Goal: Communication & Community: Answer question/provide support

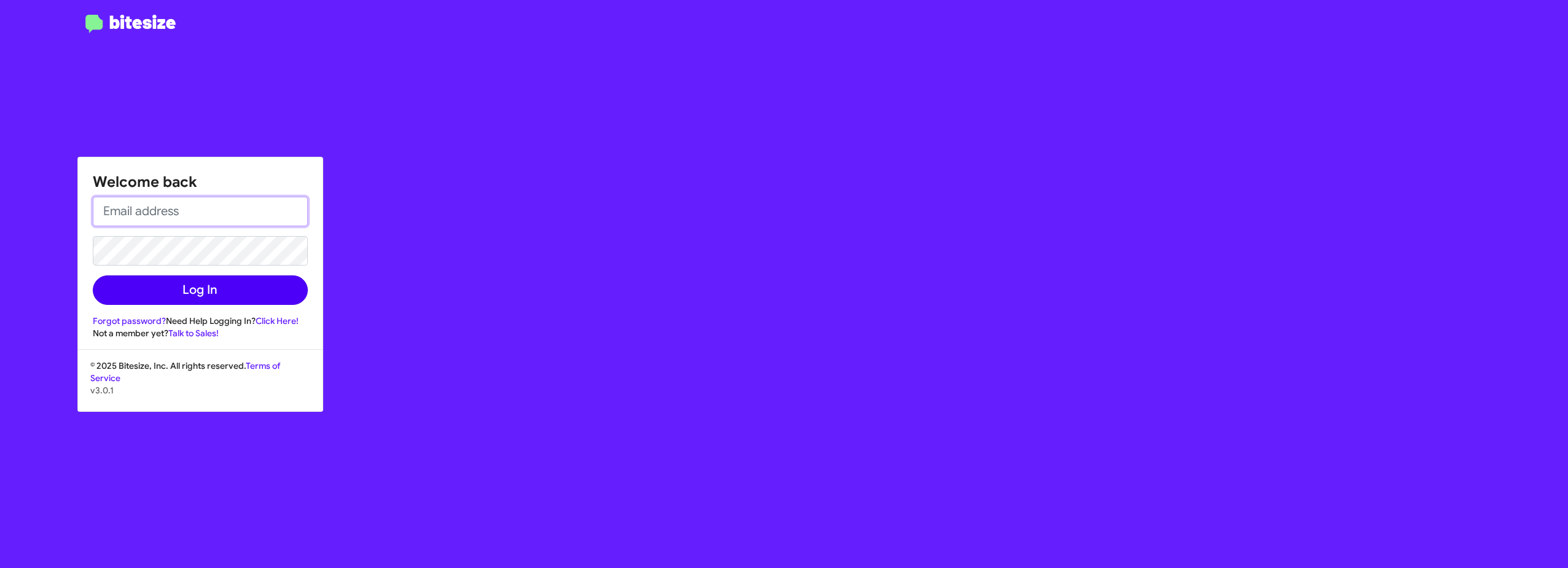
type input "[EMAIL_ADDRESS][DOMAIN_NAME]"
click at [245, 290] on button "Log In" at bounding box center [200, 289] width 215 height 29
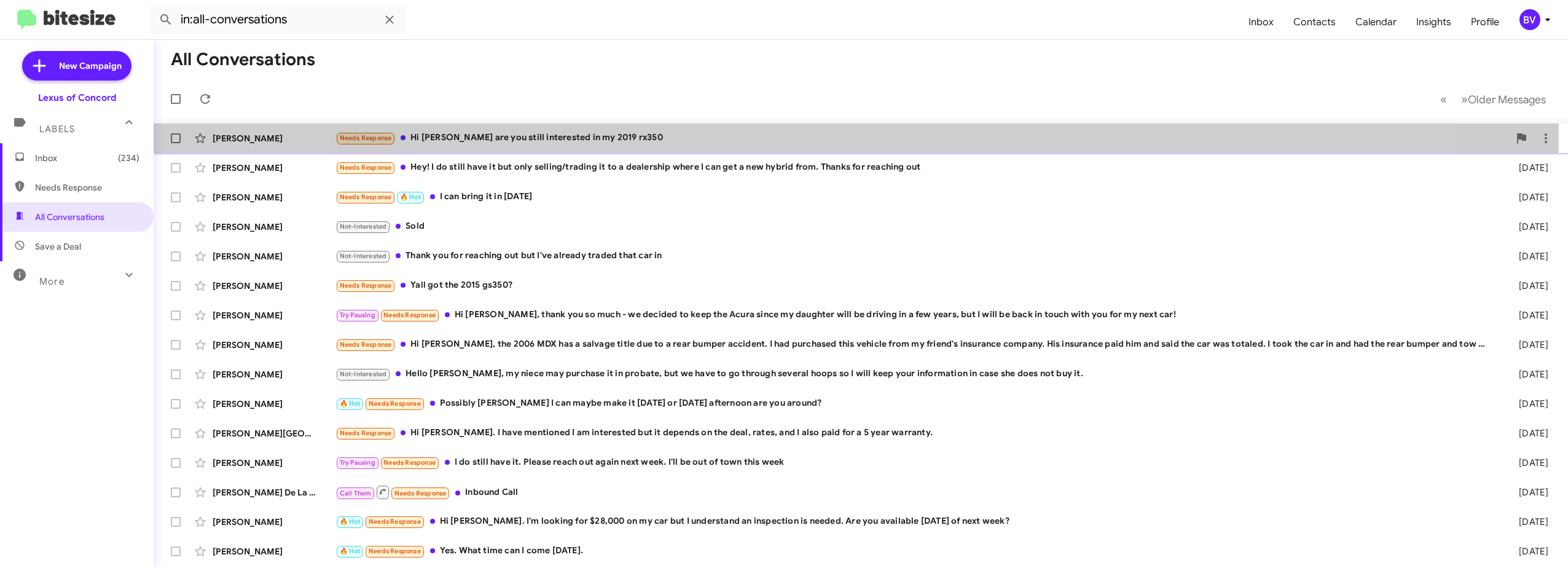
click at [571, 137] on div "Needs Response Hi [PERSON_NAME] are you still interested in my 2019 rx350" at bounding box center [923, 138] width 1174 height 14
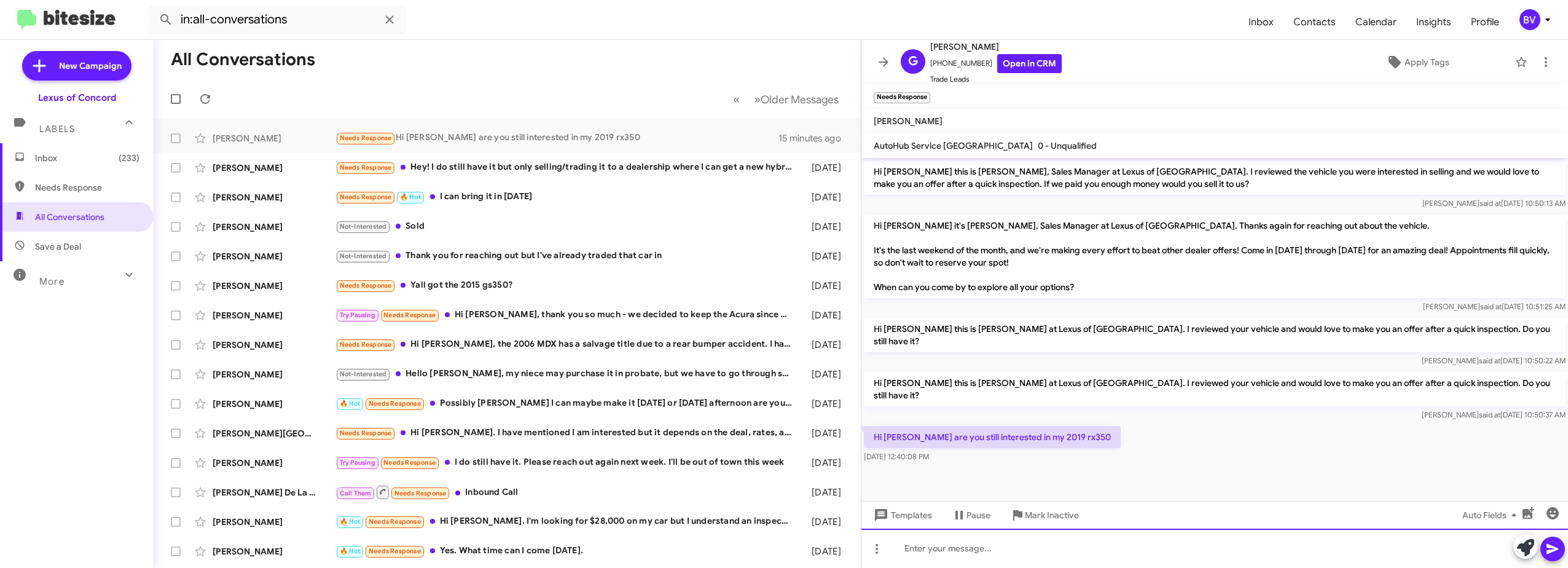
click at [993, 544] on div at bounding box center [1215, 548] width 707 height 40
click at [991, 550] on div "Hi, absolutely." at bounding box center [1215, 548] width 707 height 40
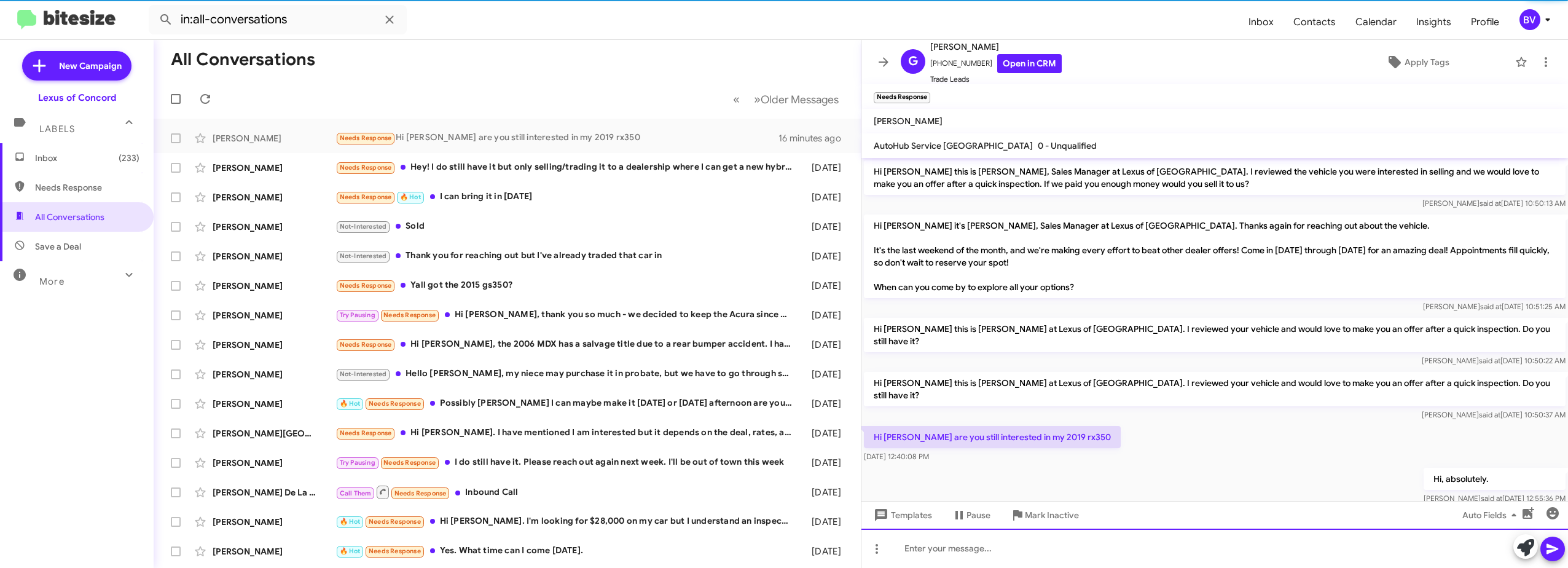
scroll to position [45, 0]
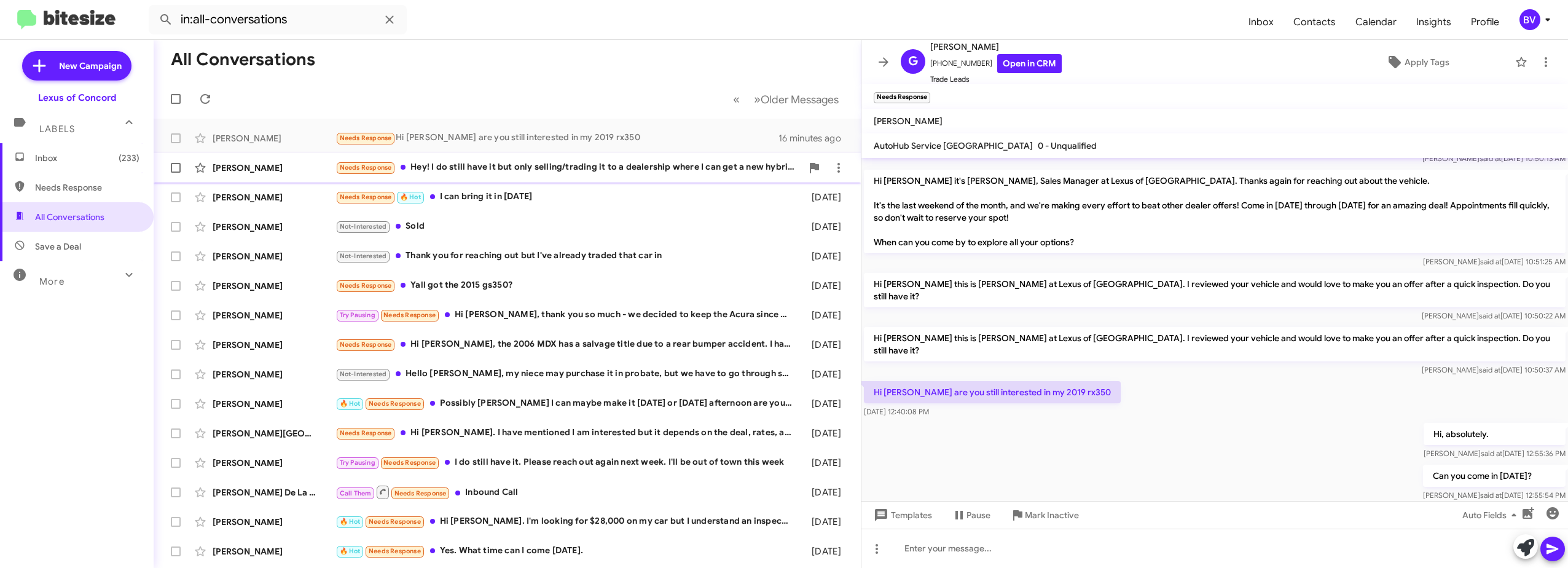
click at [596, 155] on div "[PERSON_NAME] Needs Response Hey! I do still have it but only selling/trading i…" at bounding box center [507, 168] width 688 height 24
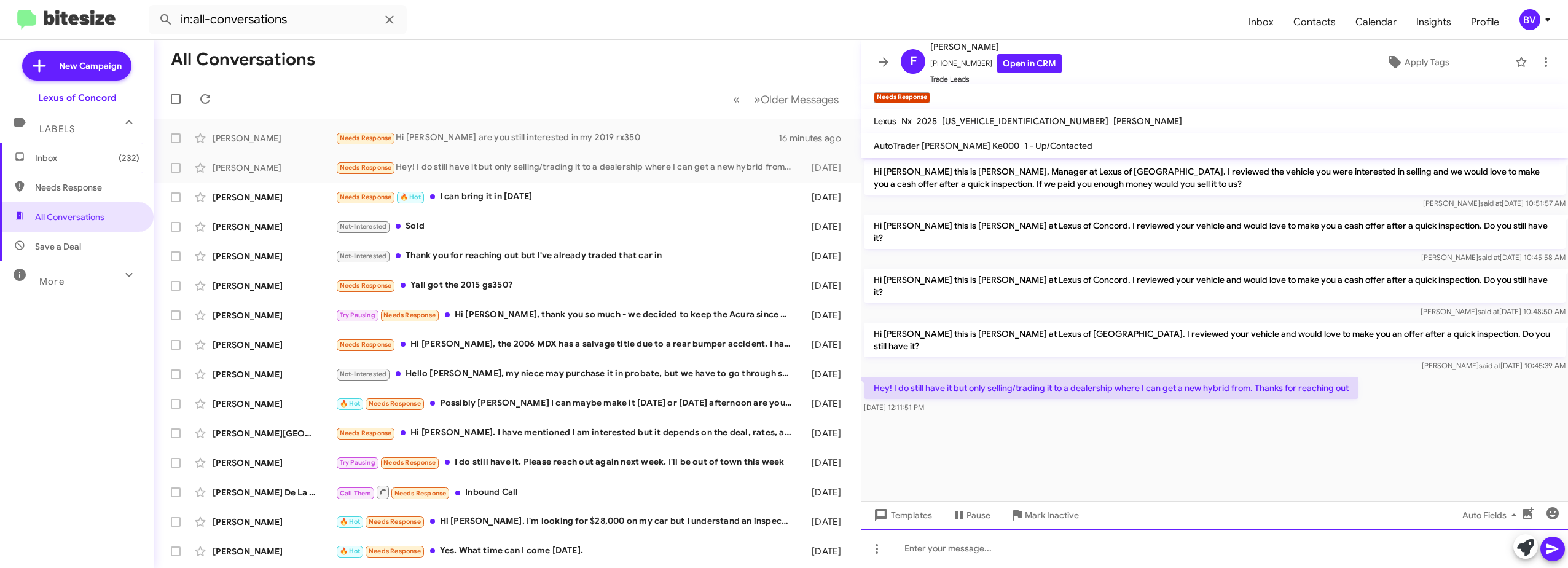
click at [1035, 554] on div at bounding box center [1215, 548] width 707 height 40
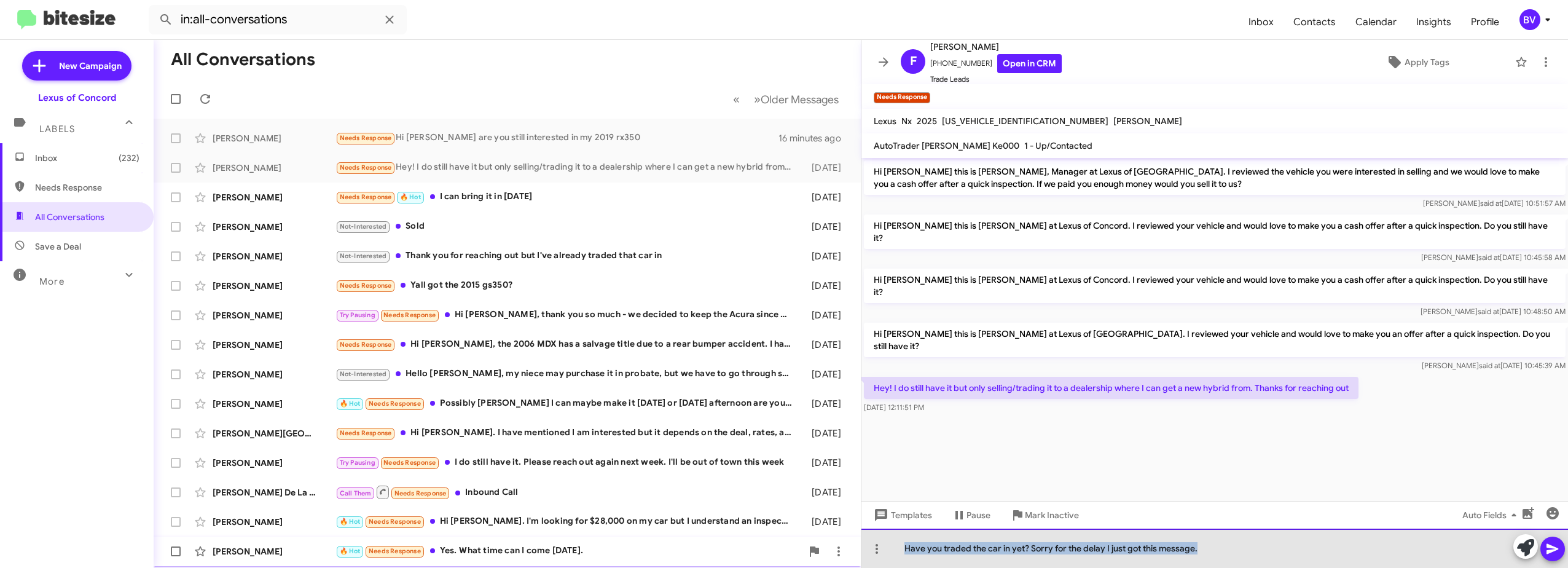
drag, startPoint x: 1246, startPoint y: 550, endPoint x: 791, endPoint y: 548, distance: 455.0
click at [791, 548] on div "All Conversations « Previous » Next Older Messages [PERSON_NAME] Needs Response…" at bounding box center [860, 303] width 1414 height 527
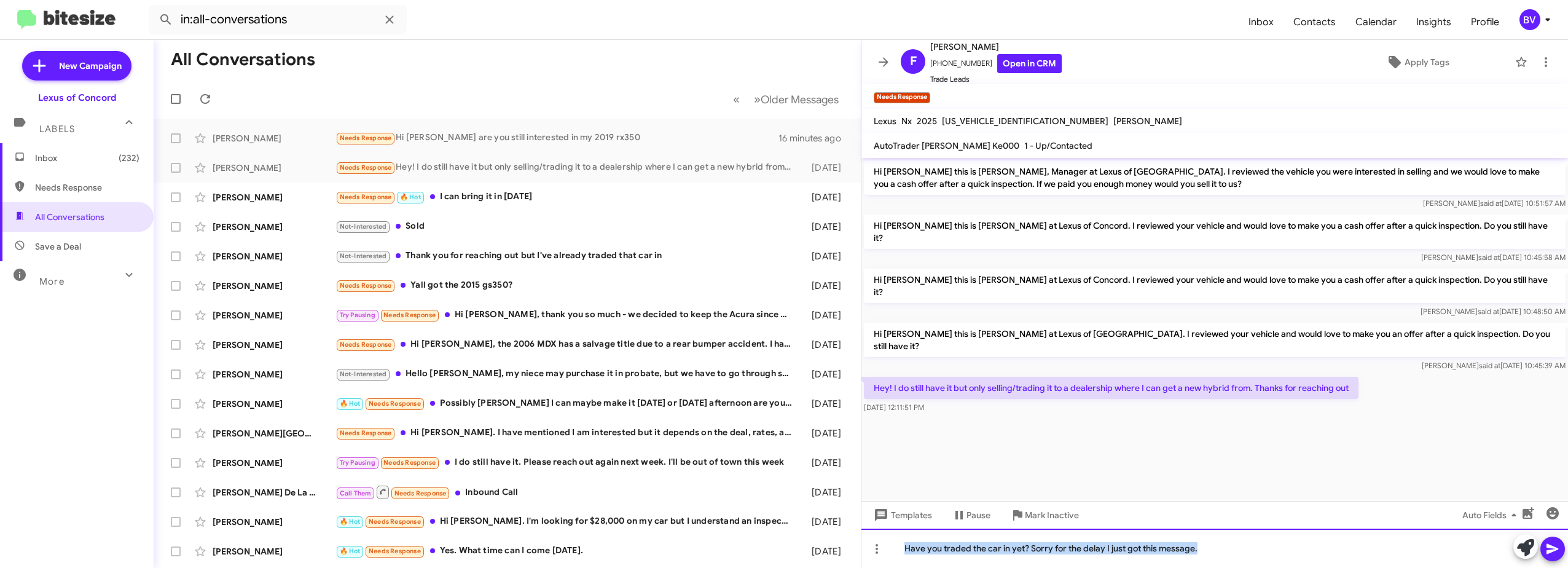
copy div "Have you traded the car in yet? Sorry for the delay I just got this message."
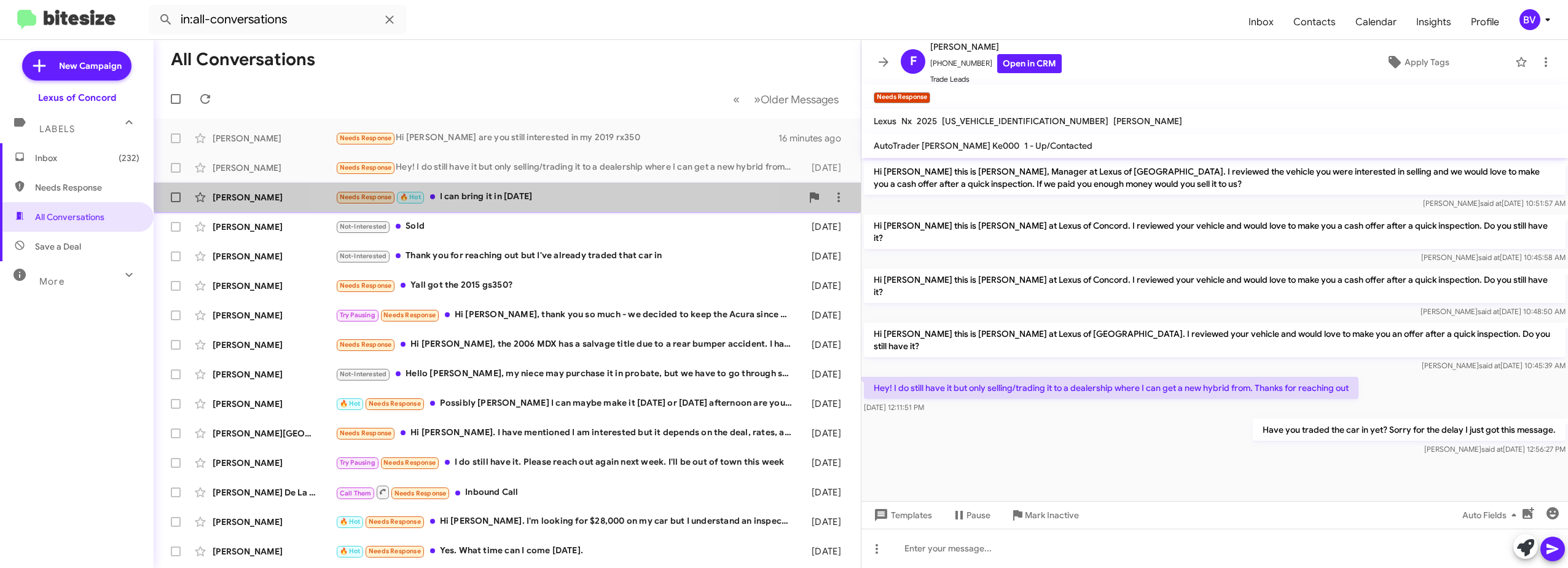
click at [536, 188] on div "[PERSON_NAME] Needs Response 🔥 Hot I can bring it in [DATE]" at bounding box center [507, 197] width 688 height 24
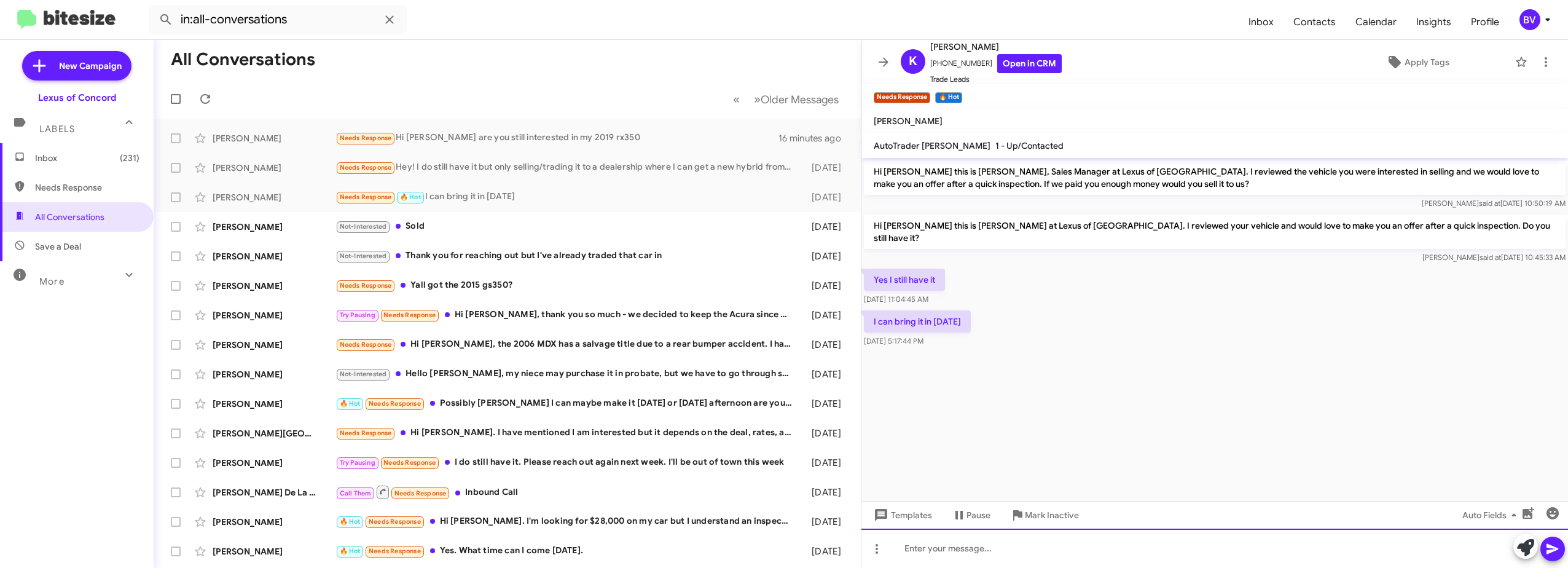
click at [981, 550] on div at bounding box center [1215, 548] width 707 height 40
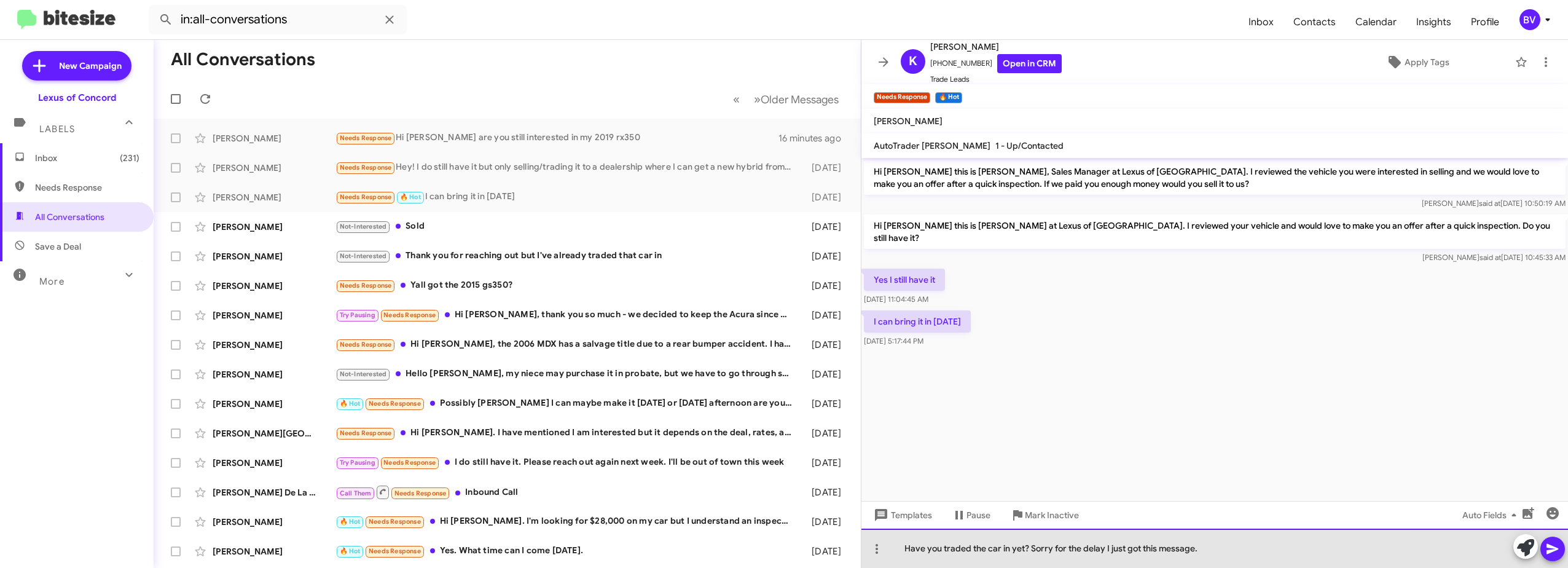
click at [1022, 546] on div "Have you traded the car in yet? Sorry for the delay I just got this message." at bounding box center [1215, 548] width 707 height 40
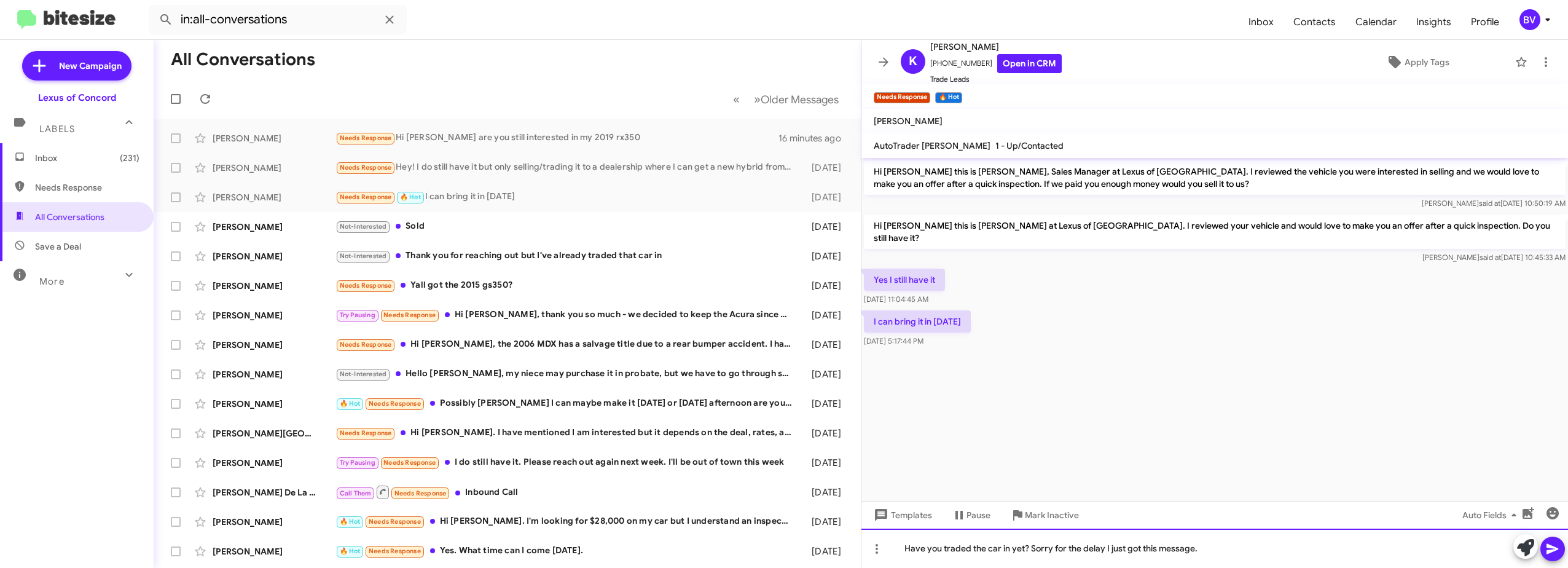
click at [956, 548] on div "Have you traded the car in yet? Sorry for the delay I just got this message." at bounding box center [1215, 548] width 707 height 40
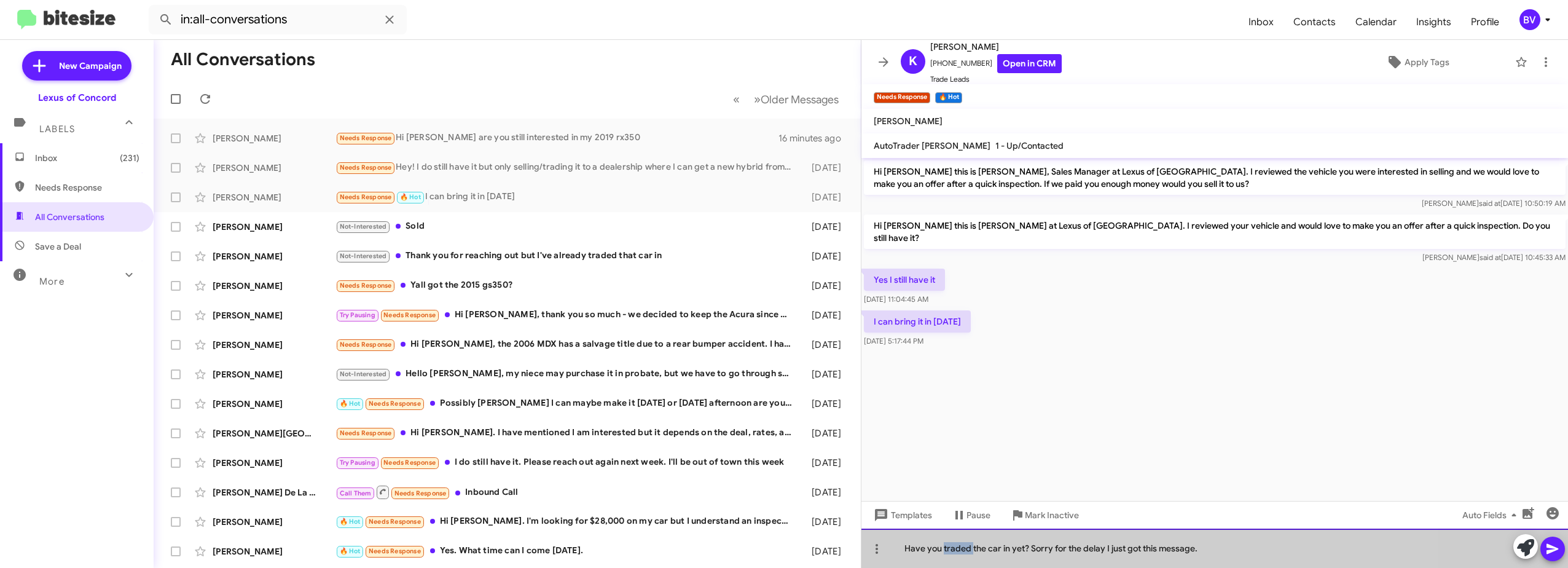
click at [956, 548] on div "Have you traded the car in yet? Sorry for the delay I just got this message." at bounding box center [1215, 548] width 707 height 40
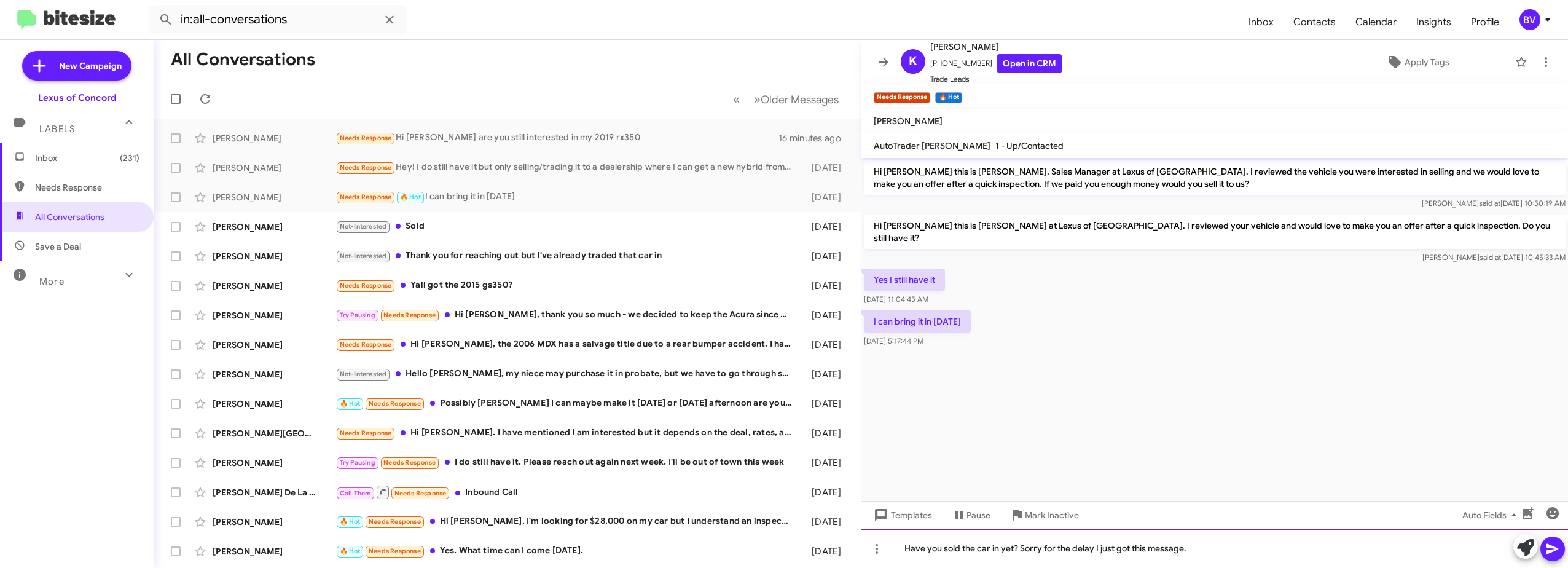
click at [999, 547] on div "Have you sold the car in yet? Sorry for the delay I just got this message." at bounding box center [1215, 548] width 707 height 40
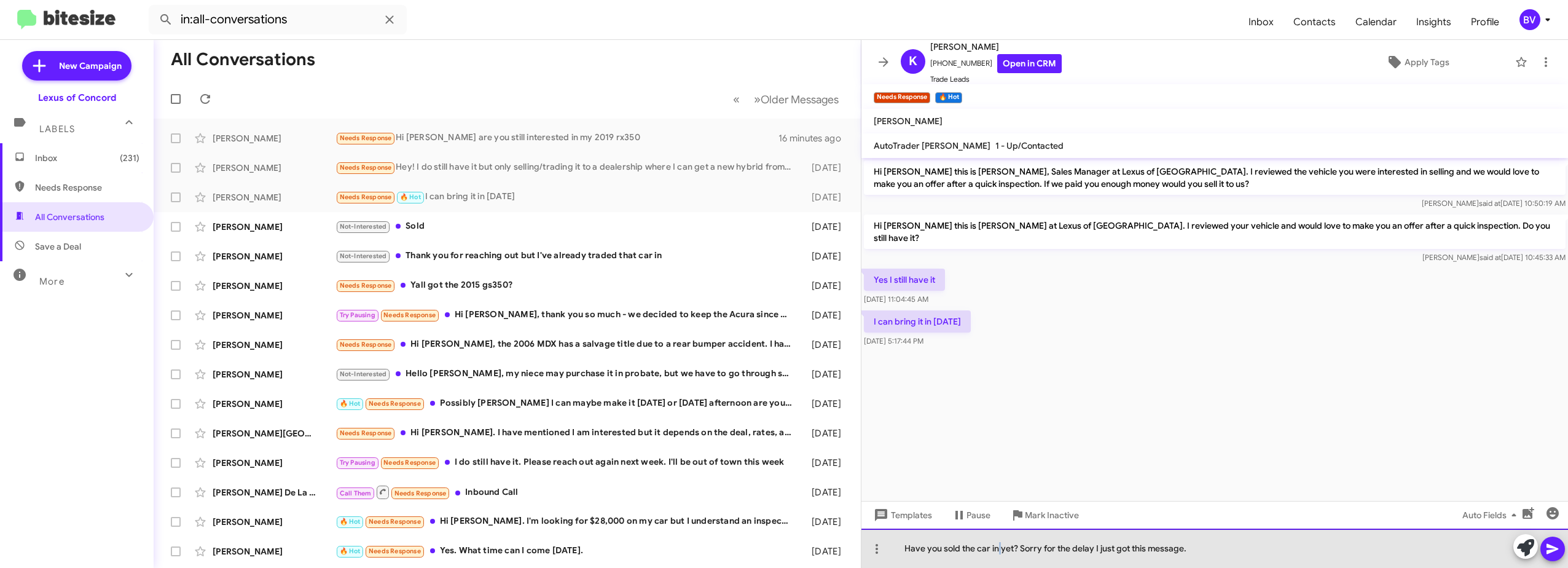
click at [999, 547] on div "Have you sold the car in yet? Sorry for the delay I just got this message." at bounding box center [1215, 548] width 707 height 40
drag, startPoint x: 1197, startPoint y: 550, endPoint x: 819, endPoint y: 560, distance: 378.1
click at [712, 558] on div "All Conversations « Previous » Next Older Messages [PERSON_NAME] Needs Response…" at bounding box center [860, 303] width 1414 height 527
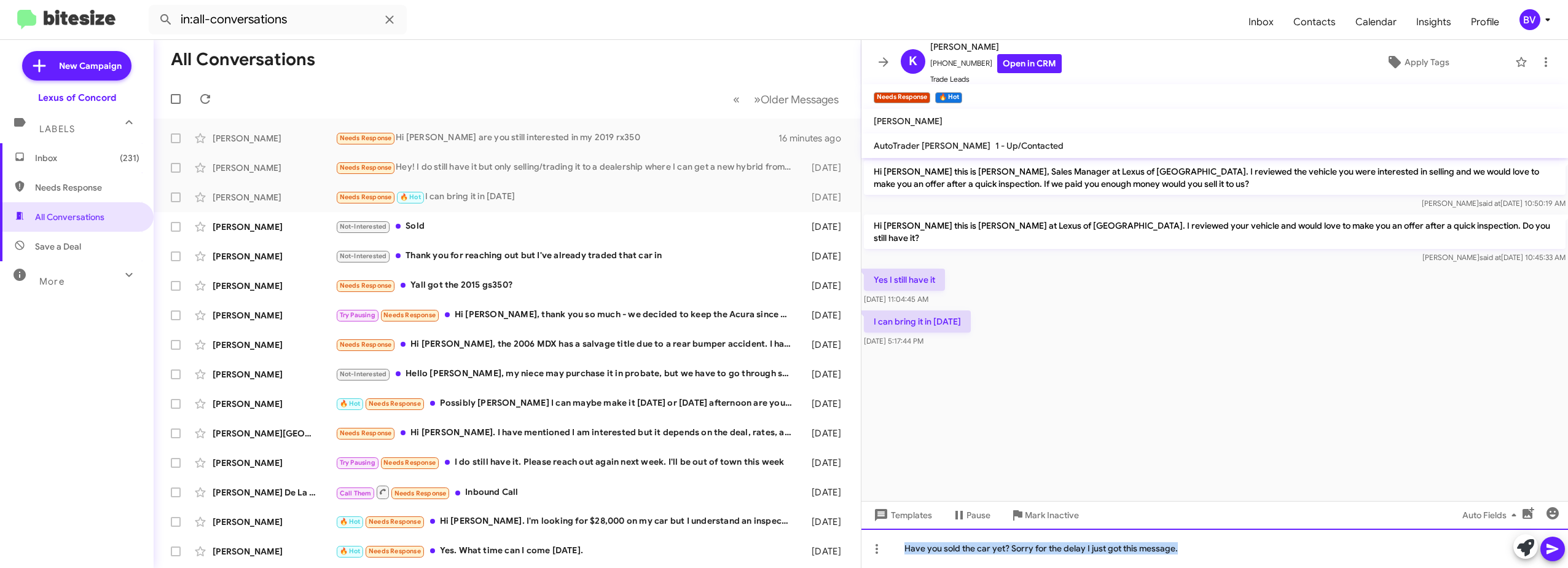
copy div "Have you sold the car yet? Sorry for the delay I just got this message."
click at [1202, 544] on div "Have you sold the car yet? Sorry for the delay I just got this message." at bounding box center [1215, 548] width 707 height 40
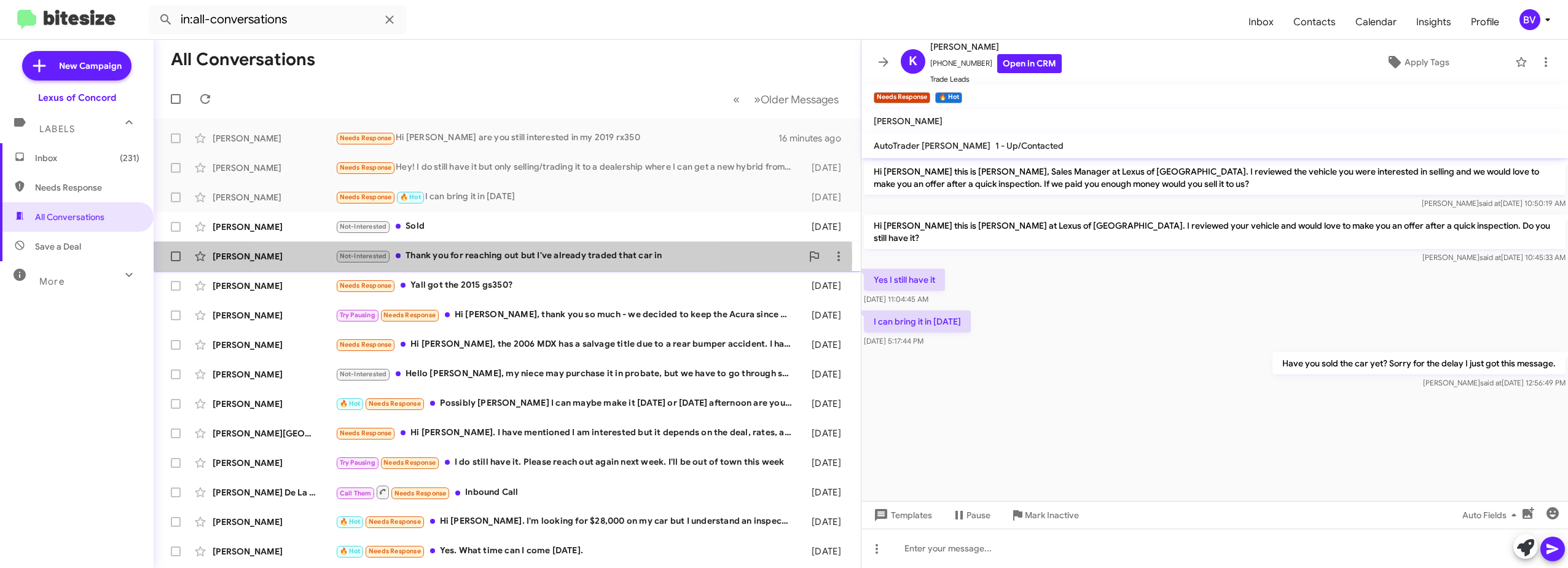
click at [473, 257] on div "Not-Interested Thank you for reaching out but I've already traded that car in" at bounding box center [568, 255] width 466 height 14
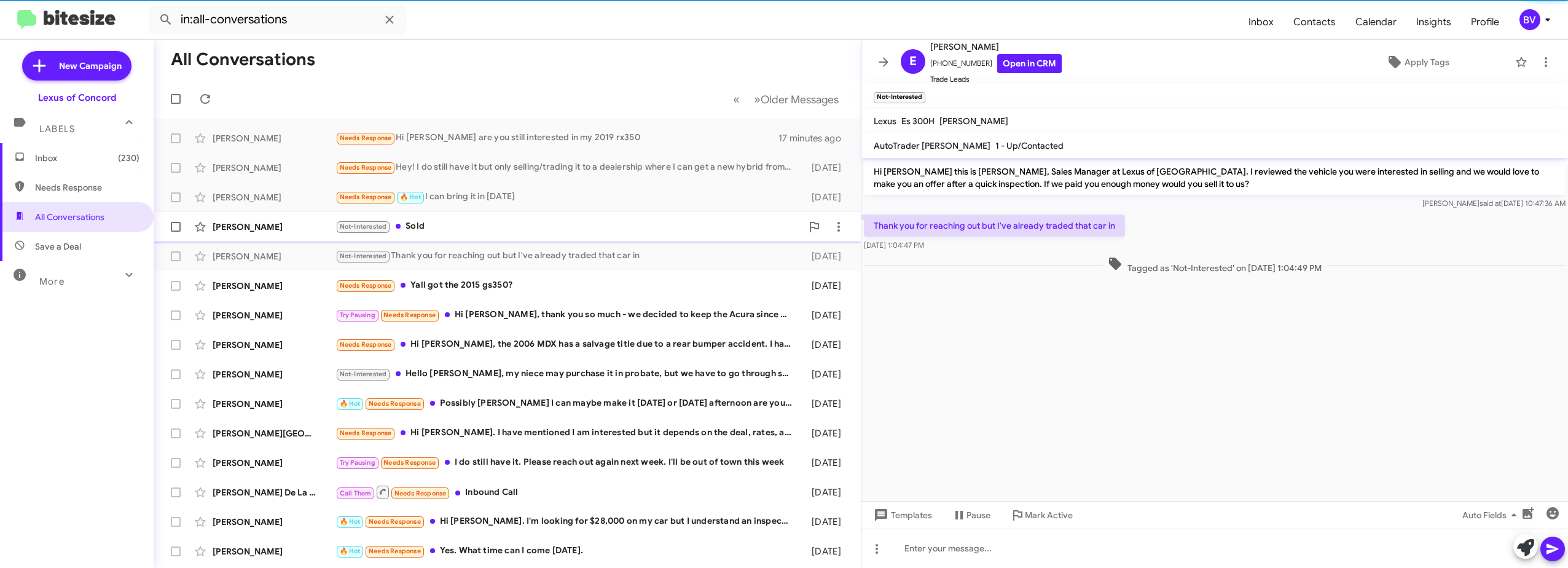
click at [472, 229] on div "Not-Interested Sold" at bounding box center [568, 226] width 466 height 14
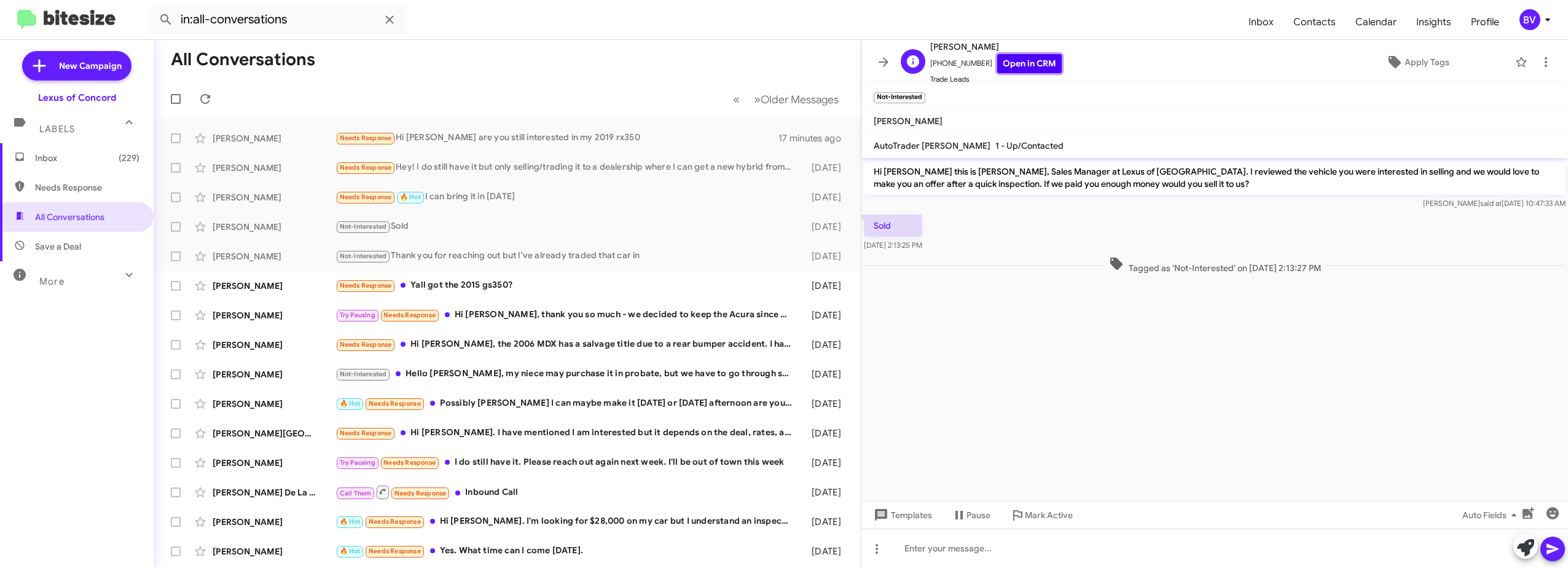
click at [1036, 61] on link "Open in CRM" at bounding box center [1029, 63] width 64 height 19
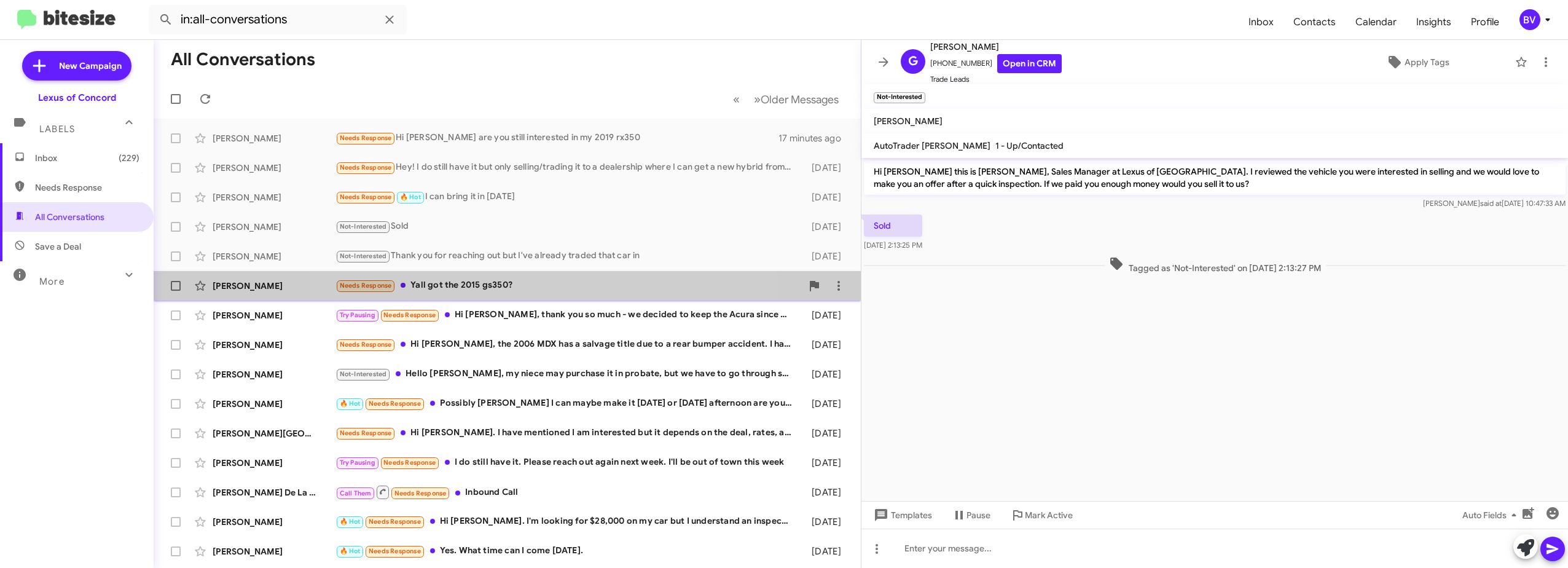
click at [542, 288] on div "Needs Response Yall got the 2015 gs350?" at bounding box center [568, 284] width 466 height 14
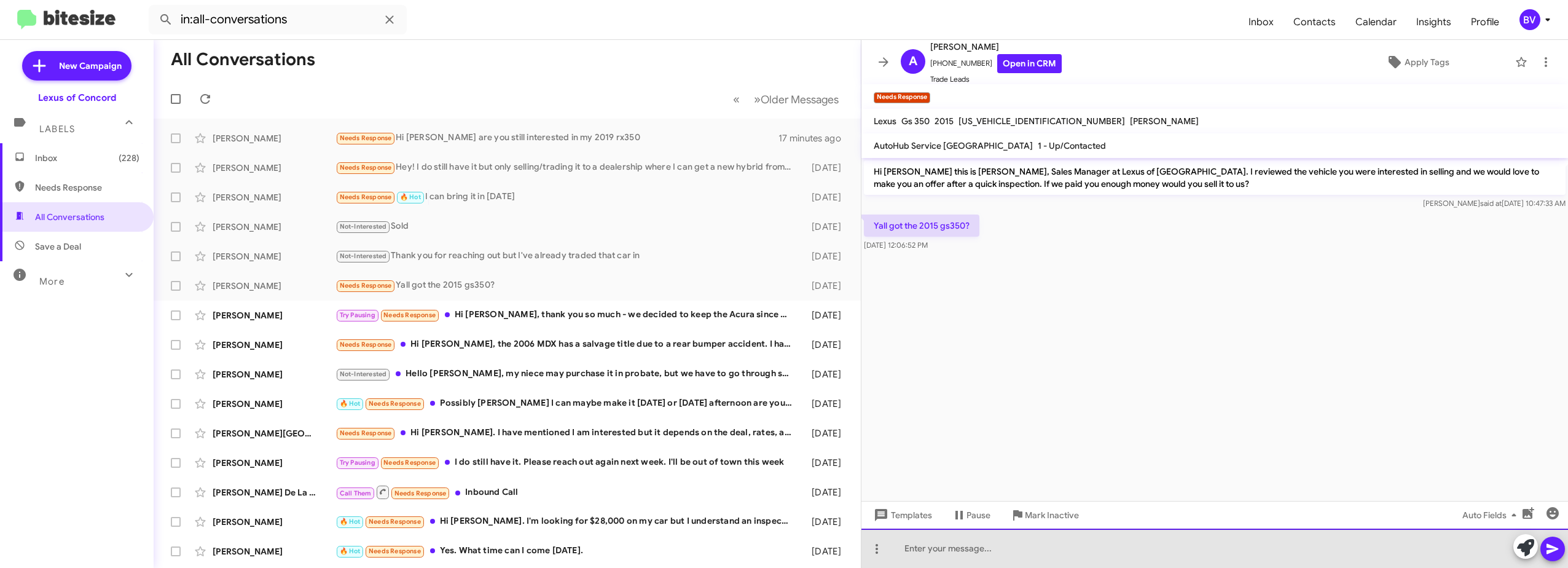
click at [987, 547] on div at bounding box center [1215, 548] width 707 height 40
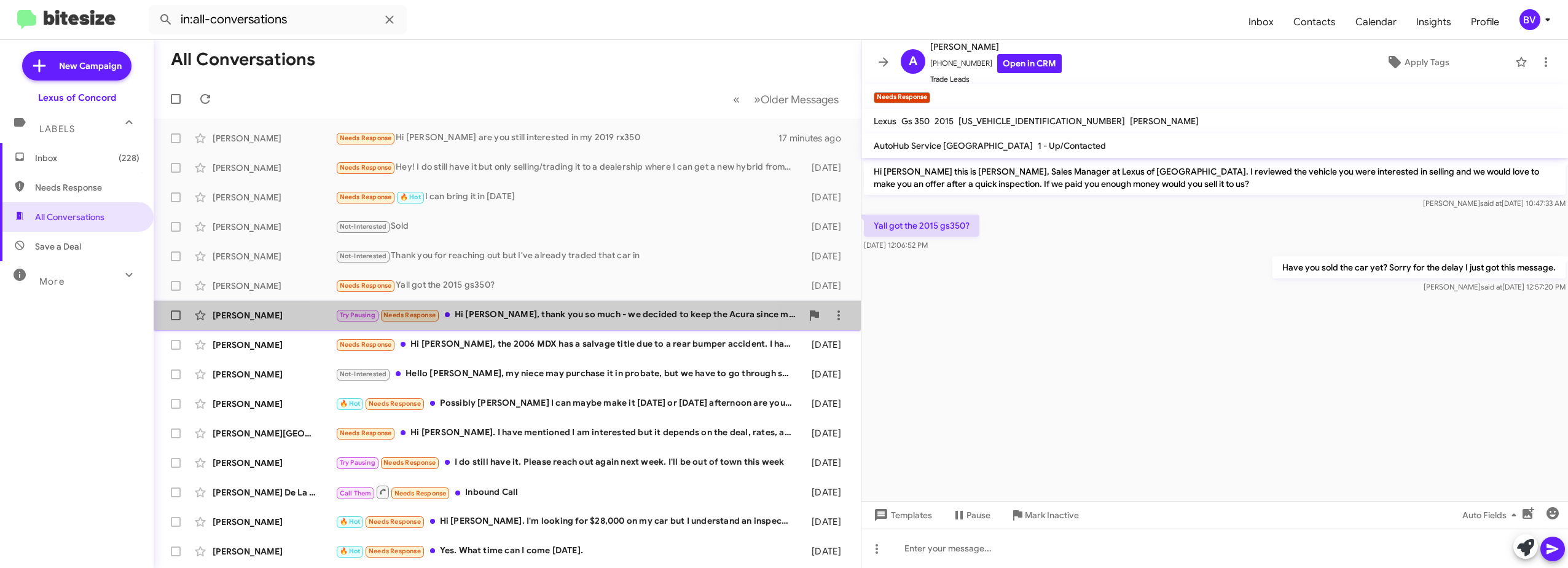
click at [510, 310] on div "Try Pausing Needs Response Hi [PERSON_NAME], thank you so much - we decided to …" at bounding box center [568, 315] width 466 height 14
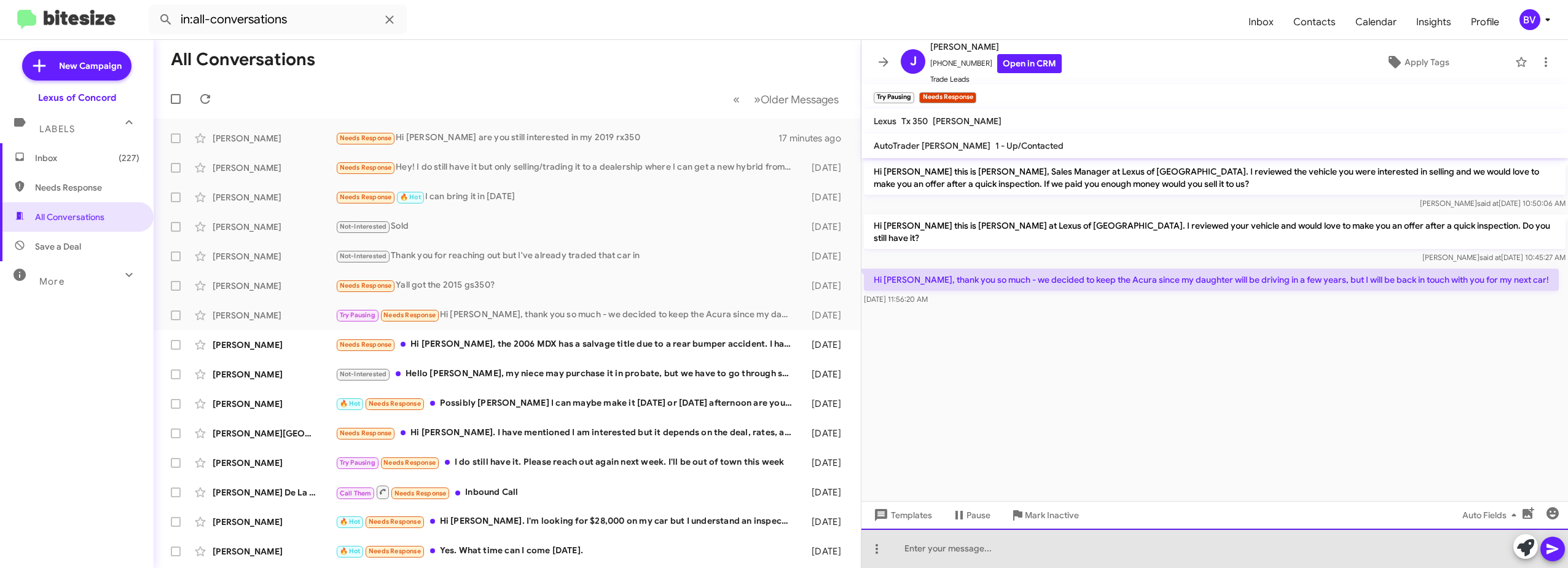
click at [1019, 550] on div at bounding box center [1215, 548] width 707 height 40
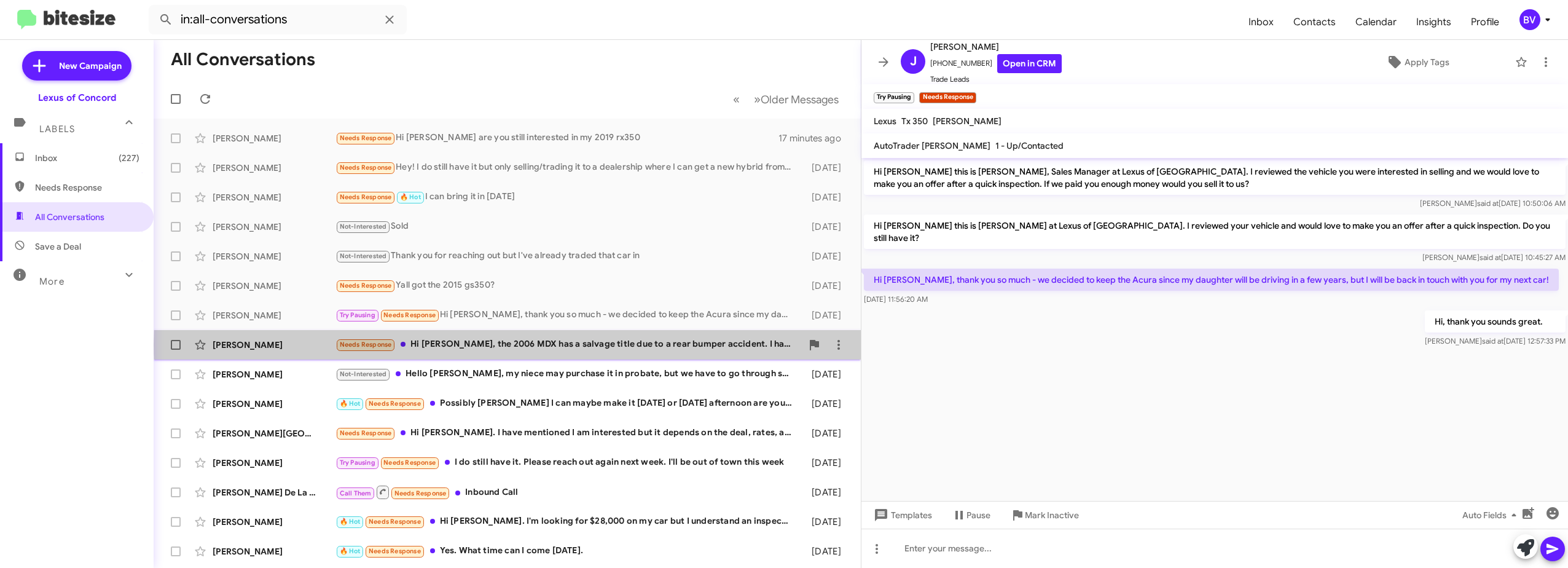
click at [604, 344] on div "Needs Response Hi [PERSON_NAME], the 2006 MDX has a salvage title due to a rear…" at bounding box center [568, 344] width 466 height 14
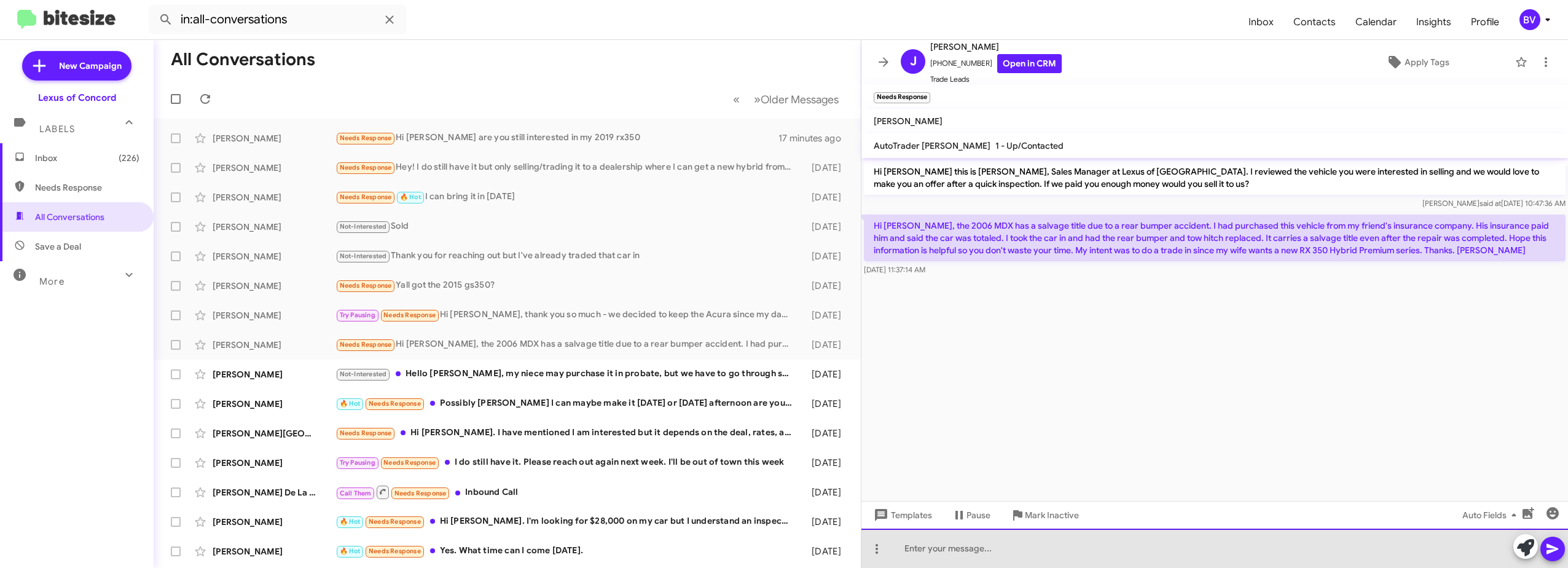
click at [991, 550] on div at bounding box center [1215, 548] width 707 height 40
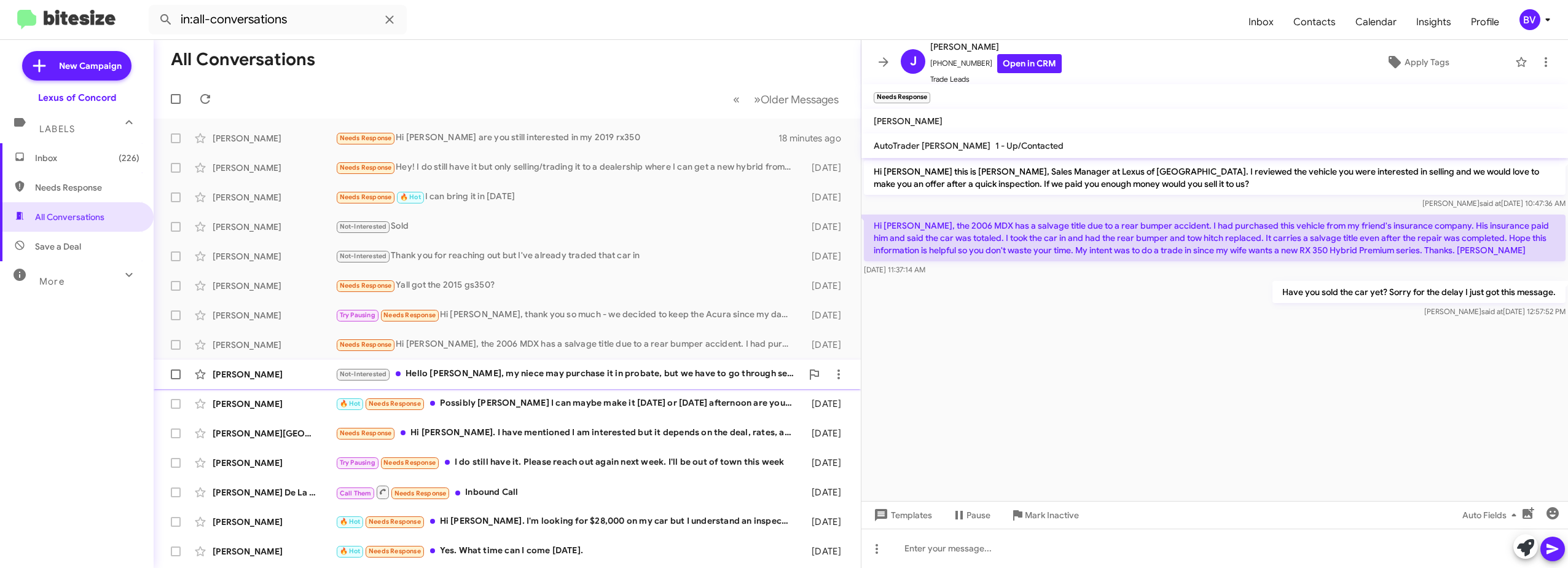
click at [559, 373] on div "Not-Interested Hello [PERSON_NAME], my niece may purchase it in probate, but we…" at bounding box center [568, 373] width 466 height 14
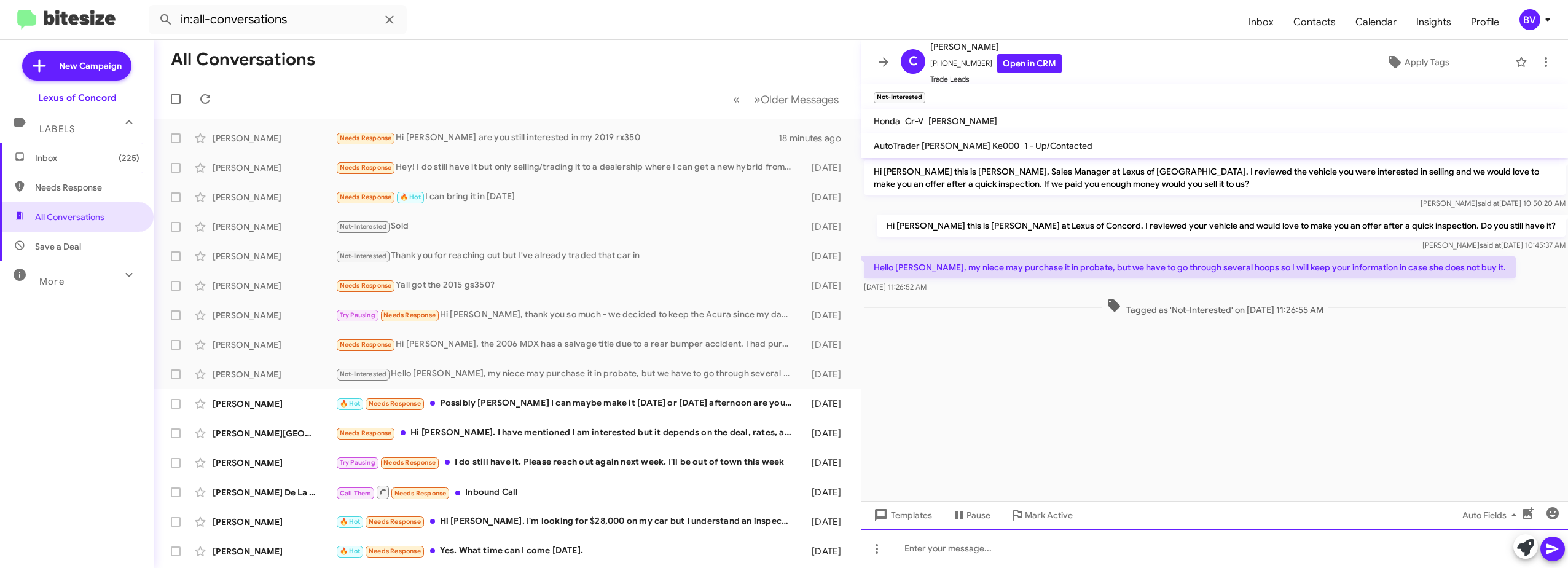
click at [938, 554] on div at bounding box center [1215, 548] width 707 height 40
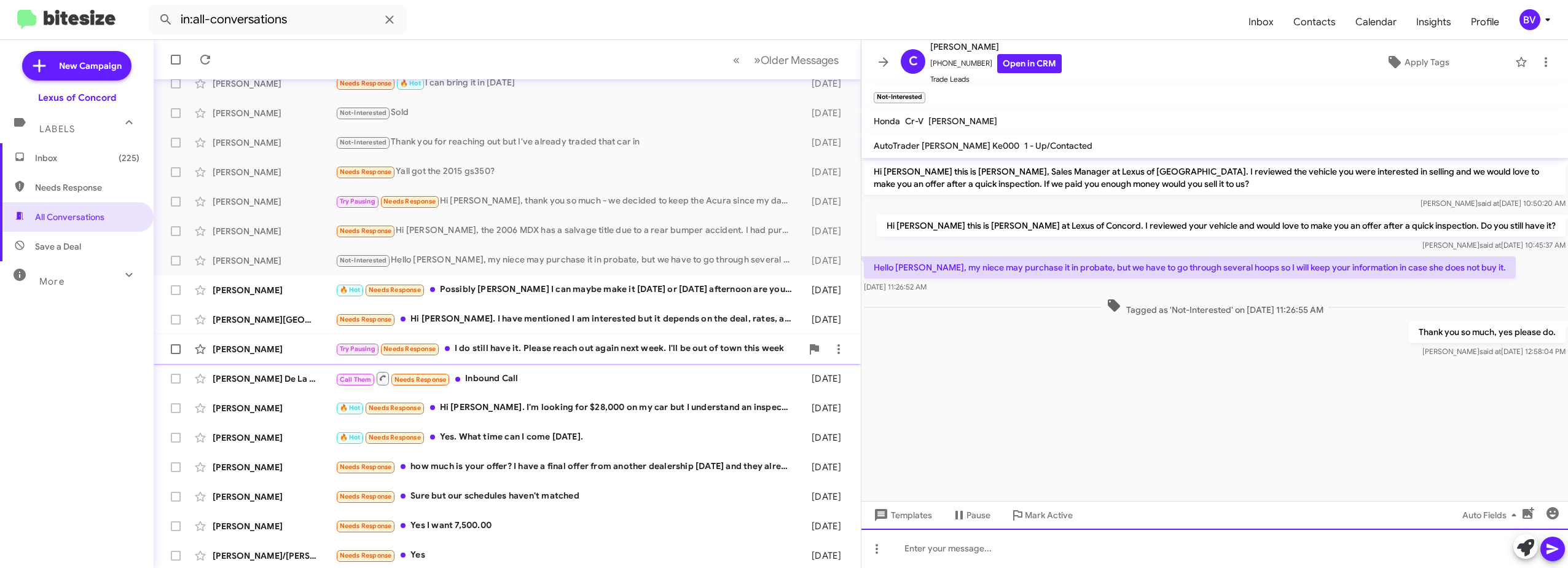
scroll to position [122, 0]
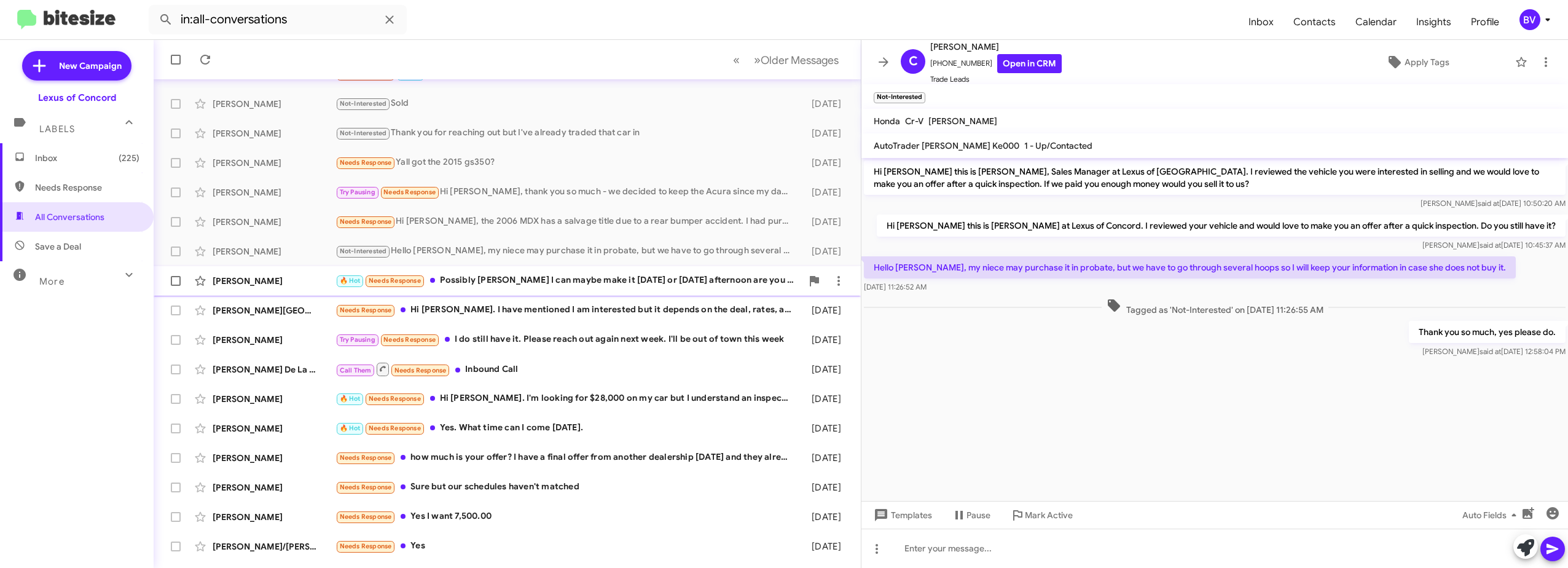
click at [596, 269] on div "[PERSON_NAME] 🔥 Hot Needs Response Possibly [PERSON_NAME] I can maybe make it […" at bounding box center [507, 281] width 688 height 24
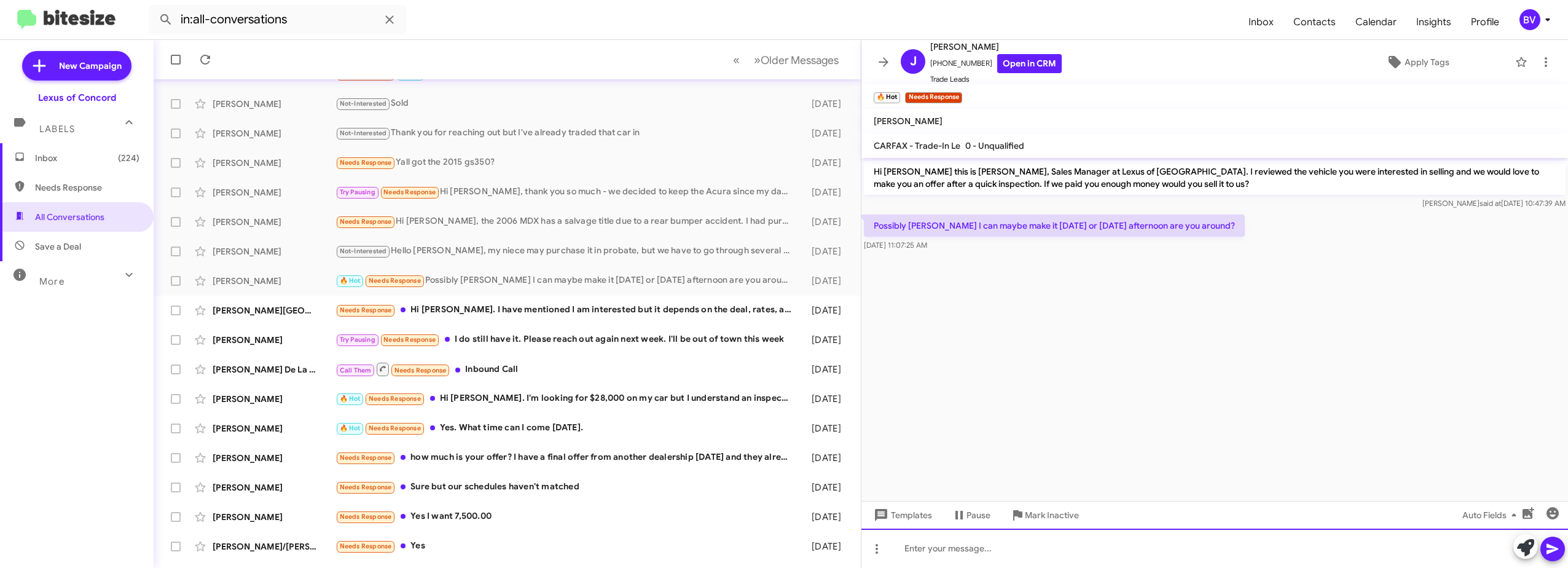
click at [967, 546] on div at bounding box center [1215, 548] width 707 height 40
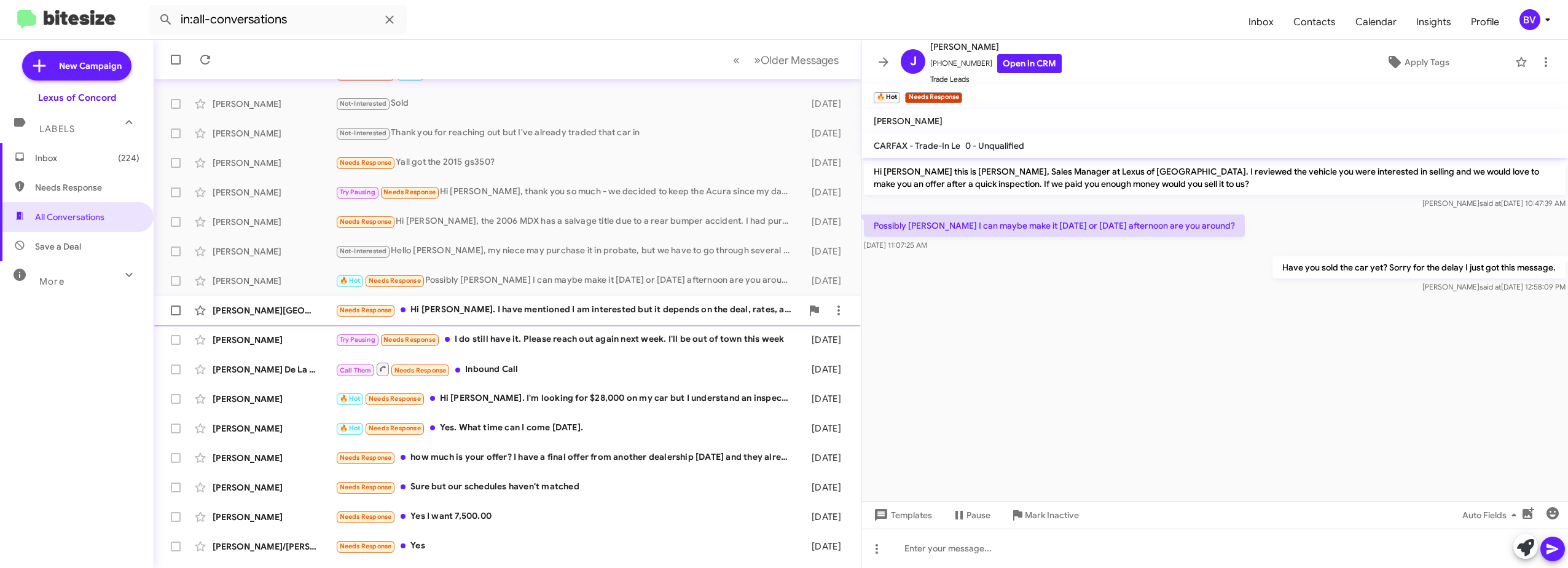
click at [573, 300] on div "[PERSON_NAME] Needs Response Hi [PERSON_NAME]. I have mentioned I am interested…" at bounding box center [507, 310] width 688 height 24
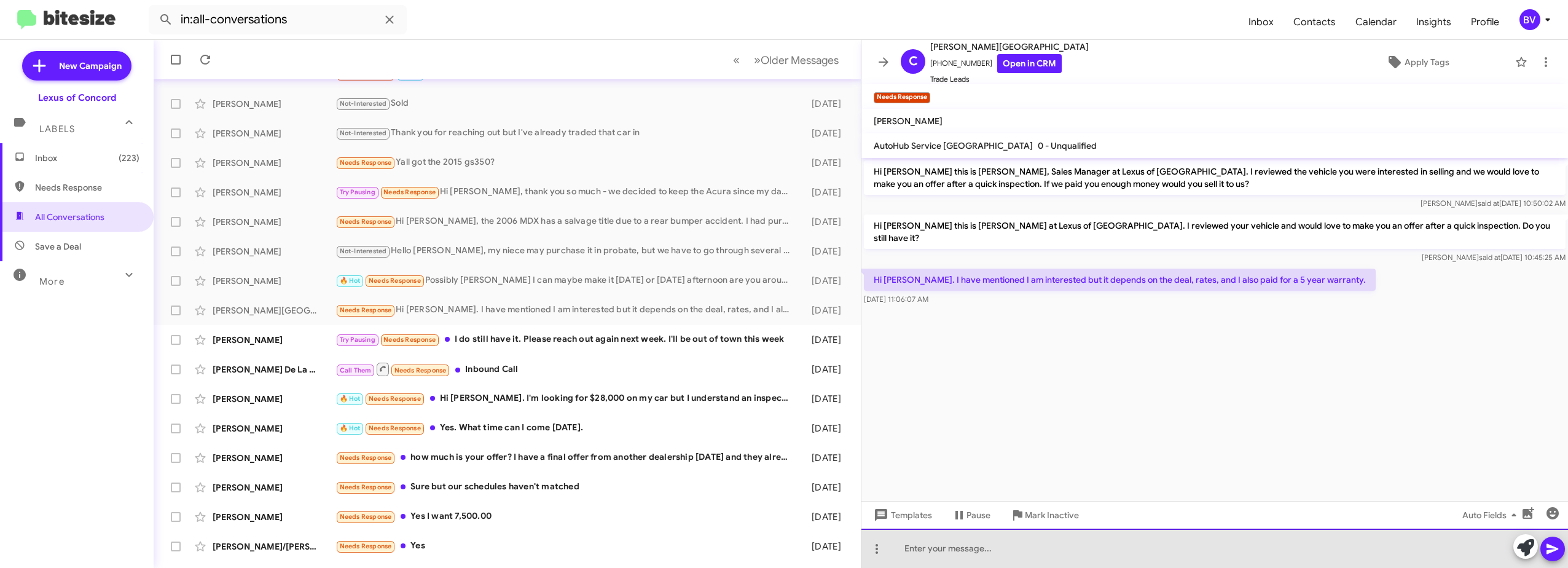
click at [1002, 555] on div at bounding box center [1215, 548] width 707 height 40
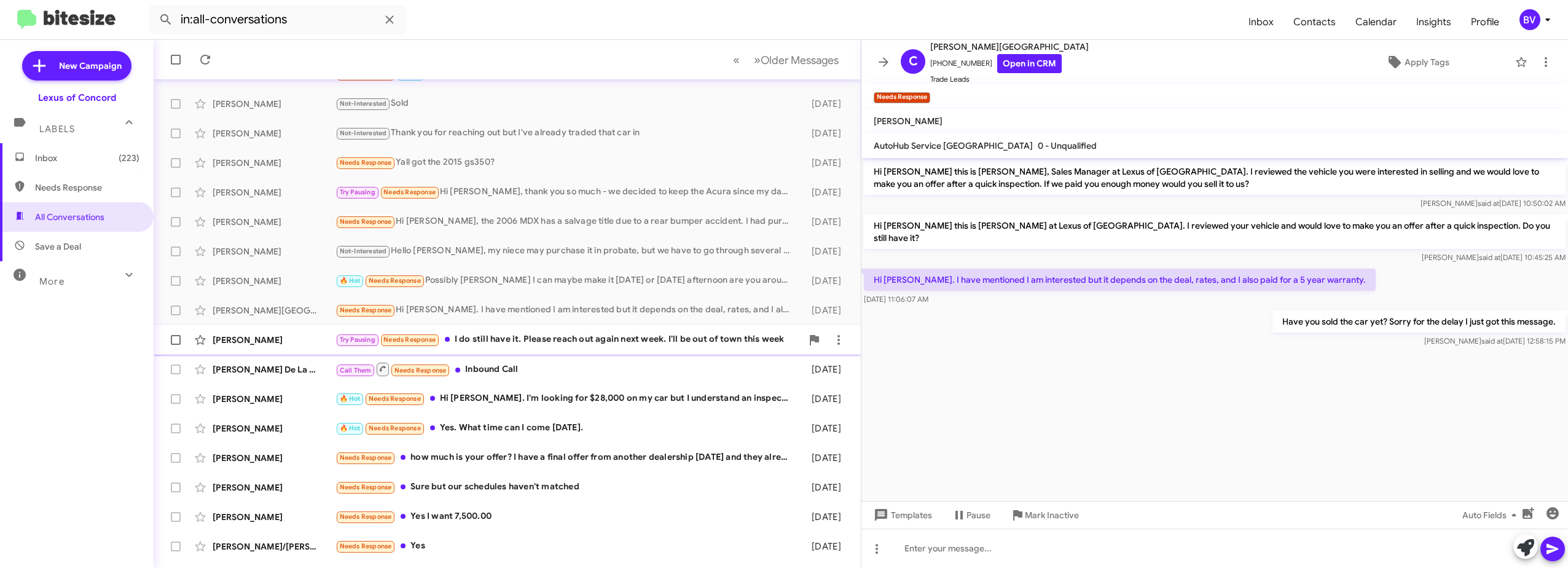
click at [591, 345] on div "Try Pausing Needs Response I do still have it. Please reach out again next week…" at bounding box center [568, 339] width 466 height 14
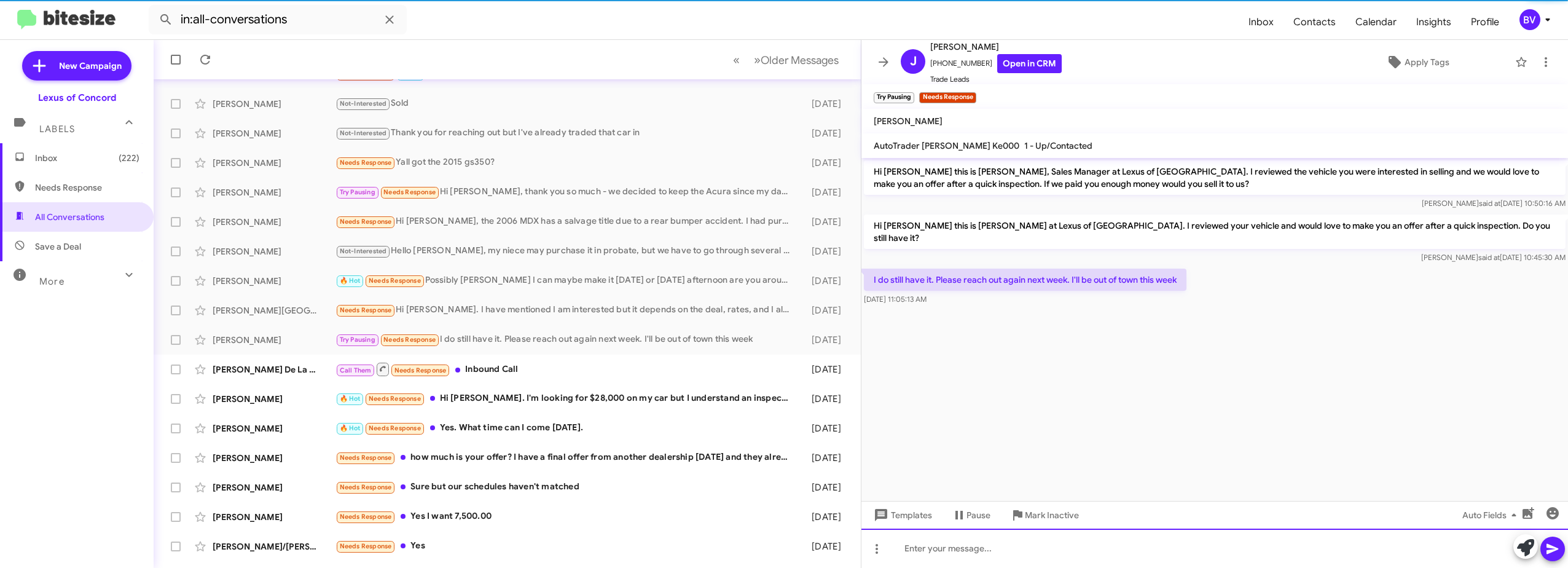
click at [992, 556] on div at bounding box center [1215, 548] width 707 height 40
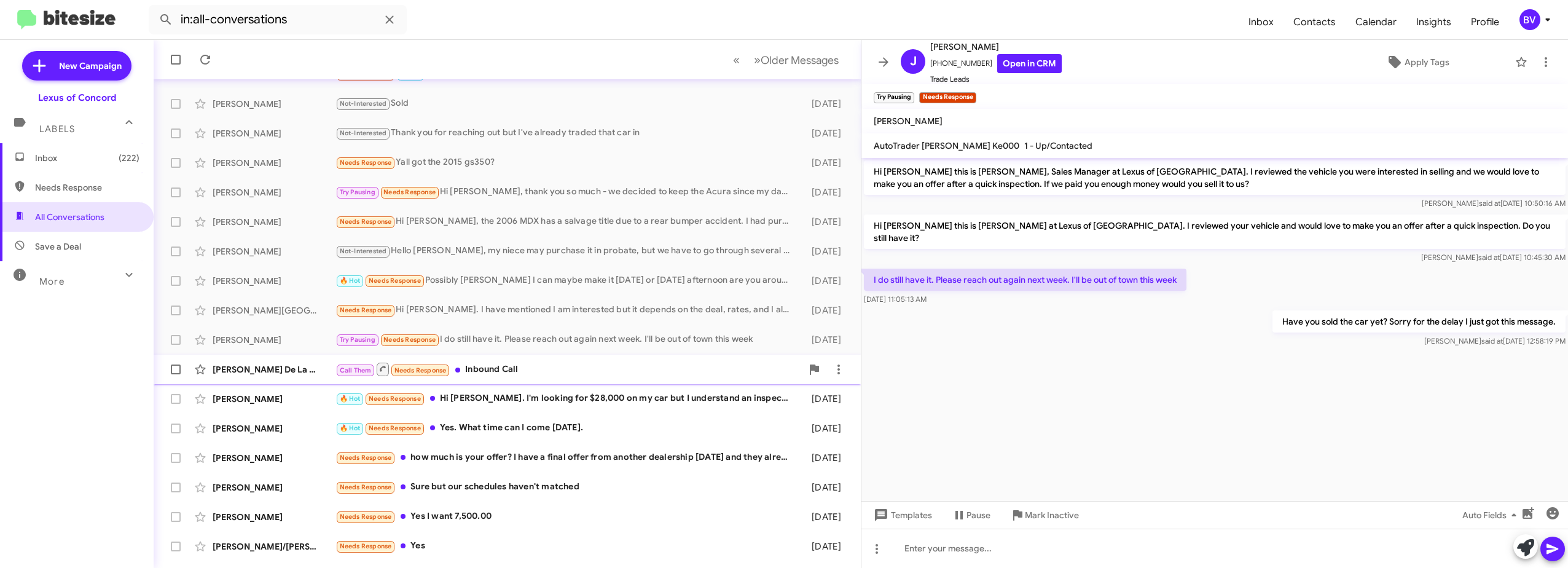
click at [565, 365] on div "Call Them Needs Response Inbound Call" at bounding box center [568, 368] width 466 height 15
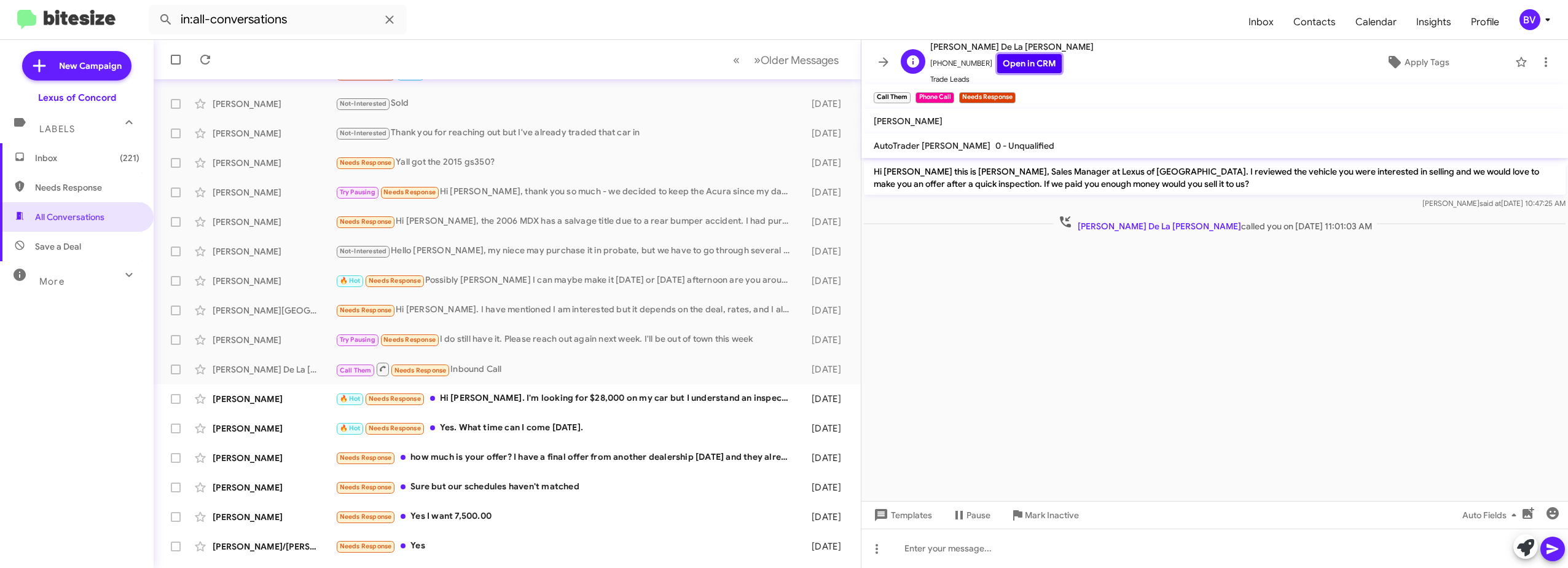
click at [1030, 63] on link "Open in CRM" at bounding box center [1029, 63] width 64 height 19
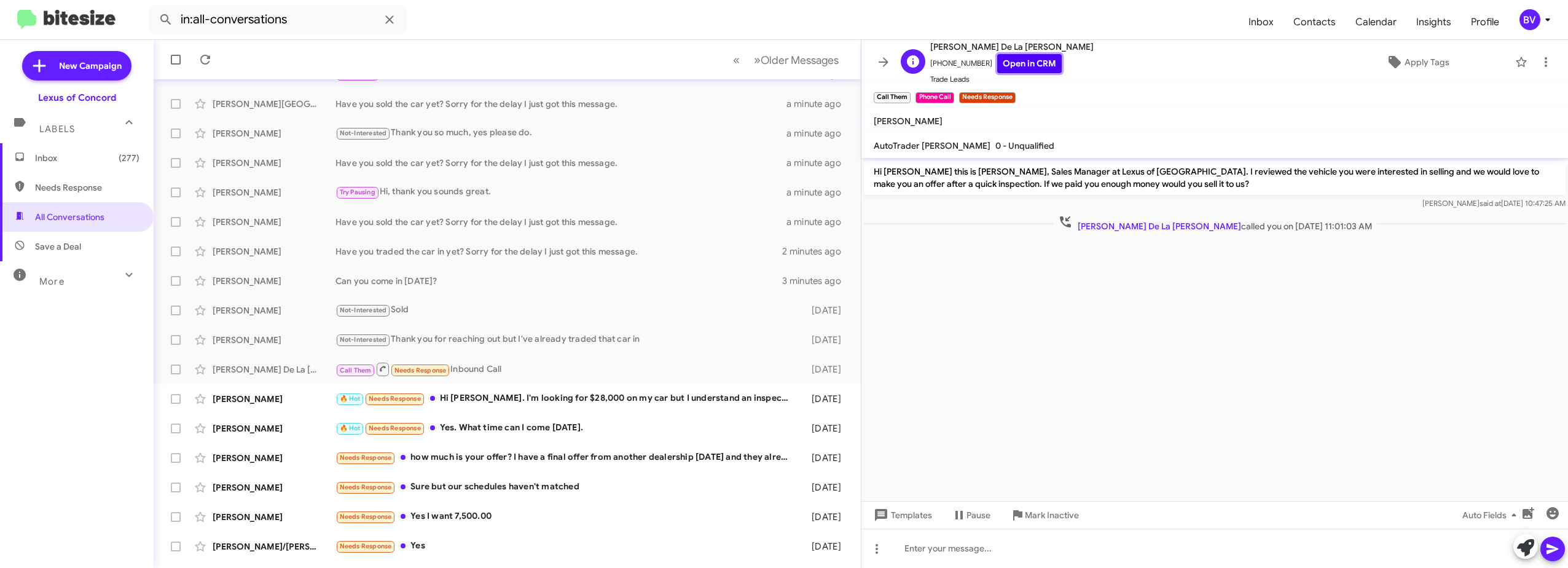
scroll to position [146, 0]
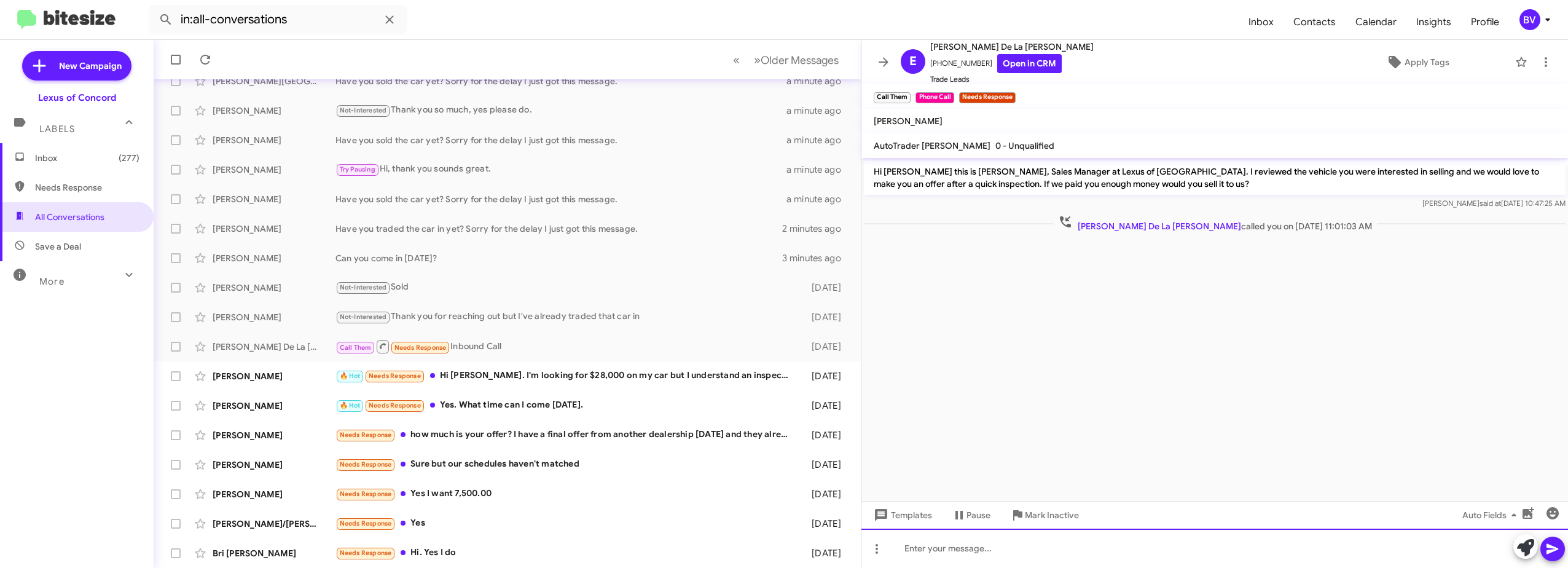
click at [967, 530] on div at bounding box center [1215, 548] width 707 height 40
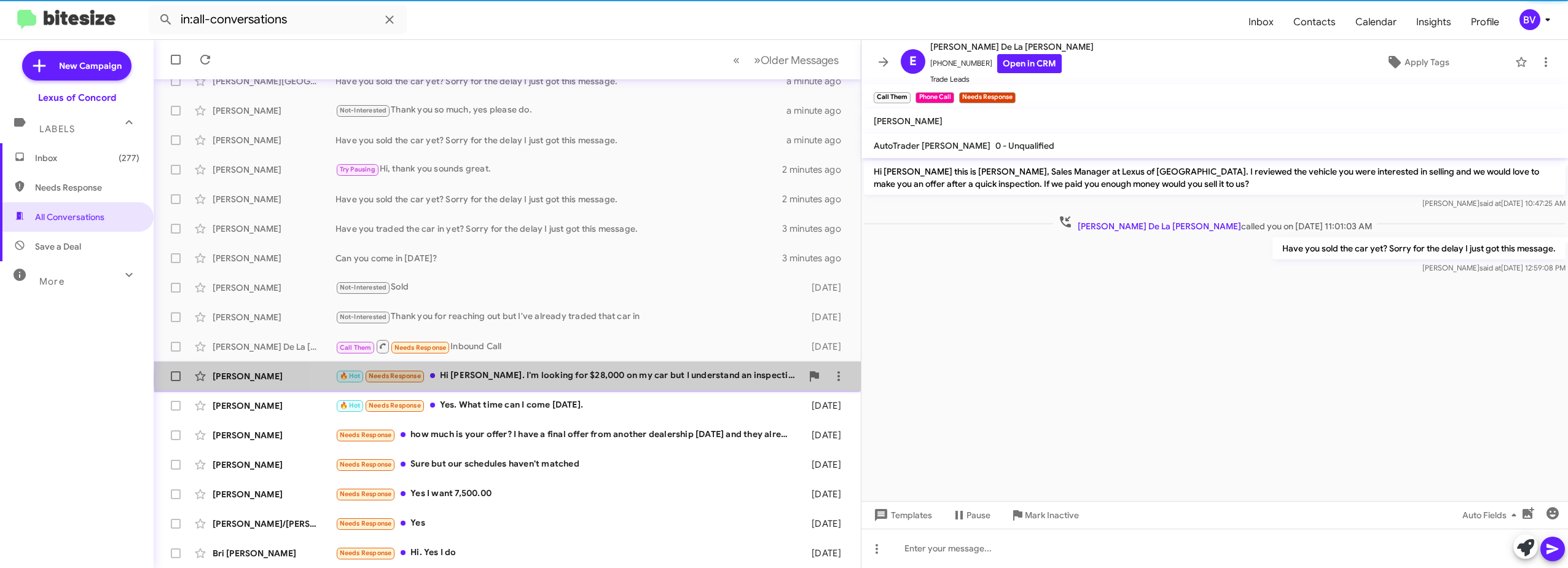
click at [617, 377] on div "🔥 Hot Needs Response Hi [PERSON_NAME]. I'm looking for $28,000 on my car but I …" at bounding box center [568, 375] width 466 height 14
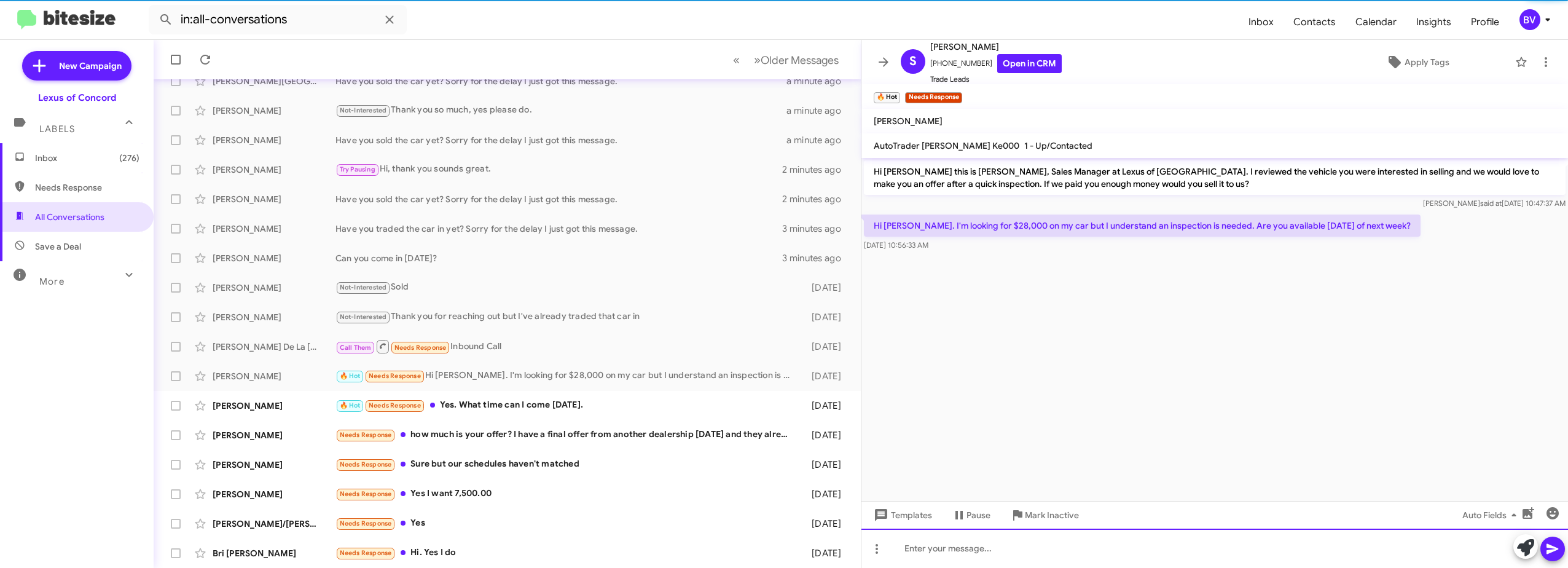
click at [990, 546] on div at bounding box center [1215, 548] width 707 height 40
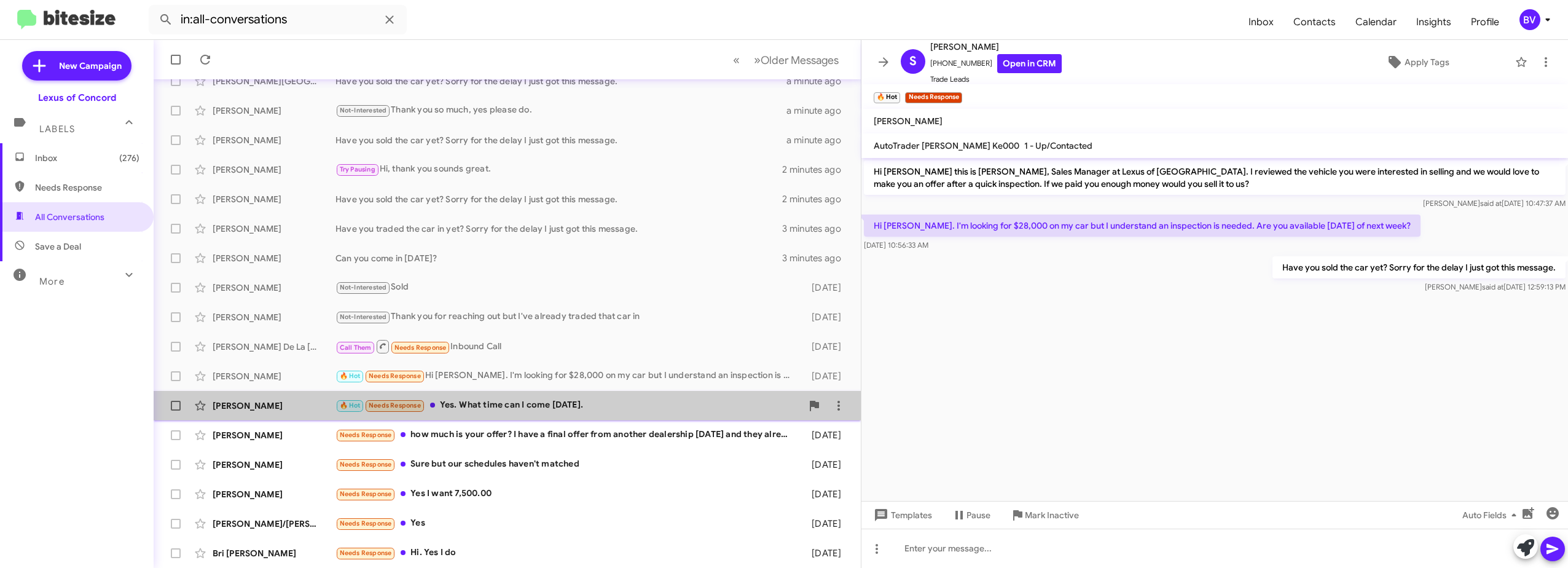
click at [610, 400] on div "🔥 Hot Needs Response Yes. What time can I come [DATE]." at bounding box center [568, 405] width 466 height 14
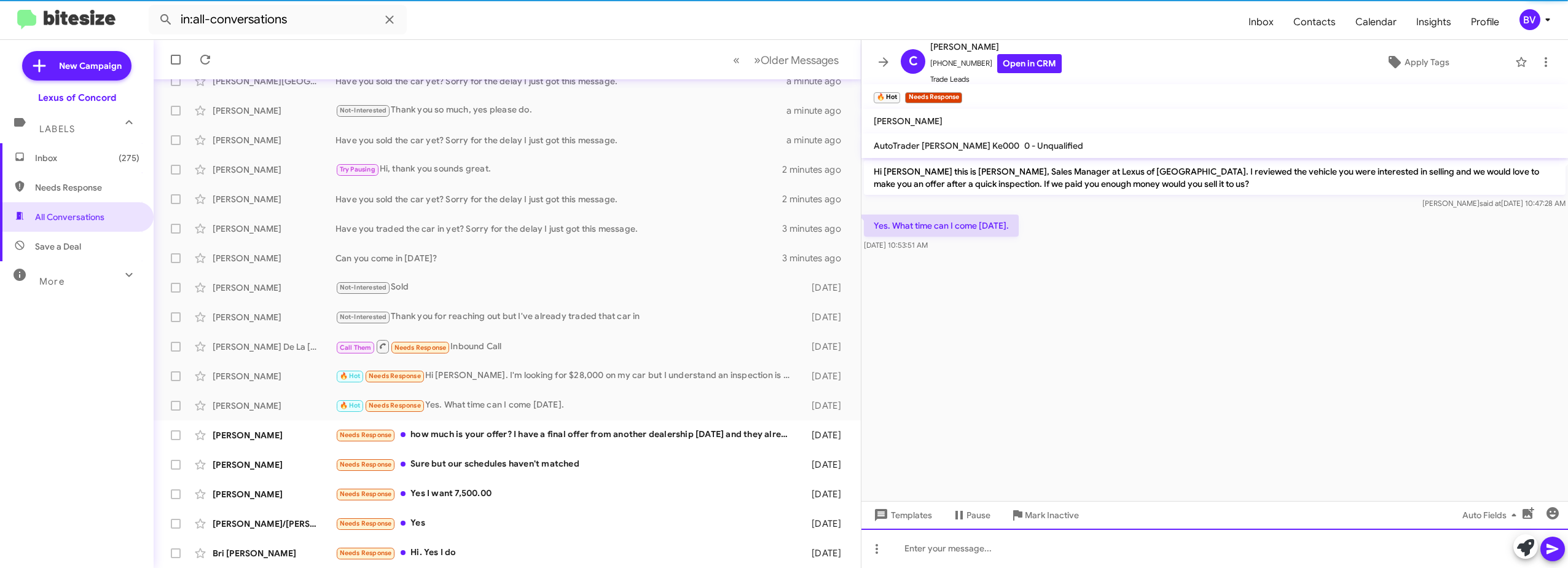
click at [984, 549] on div at bounding box center [1215, 548] width 707 height 40
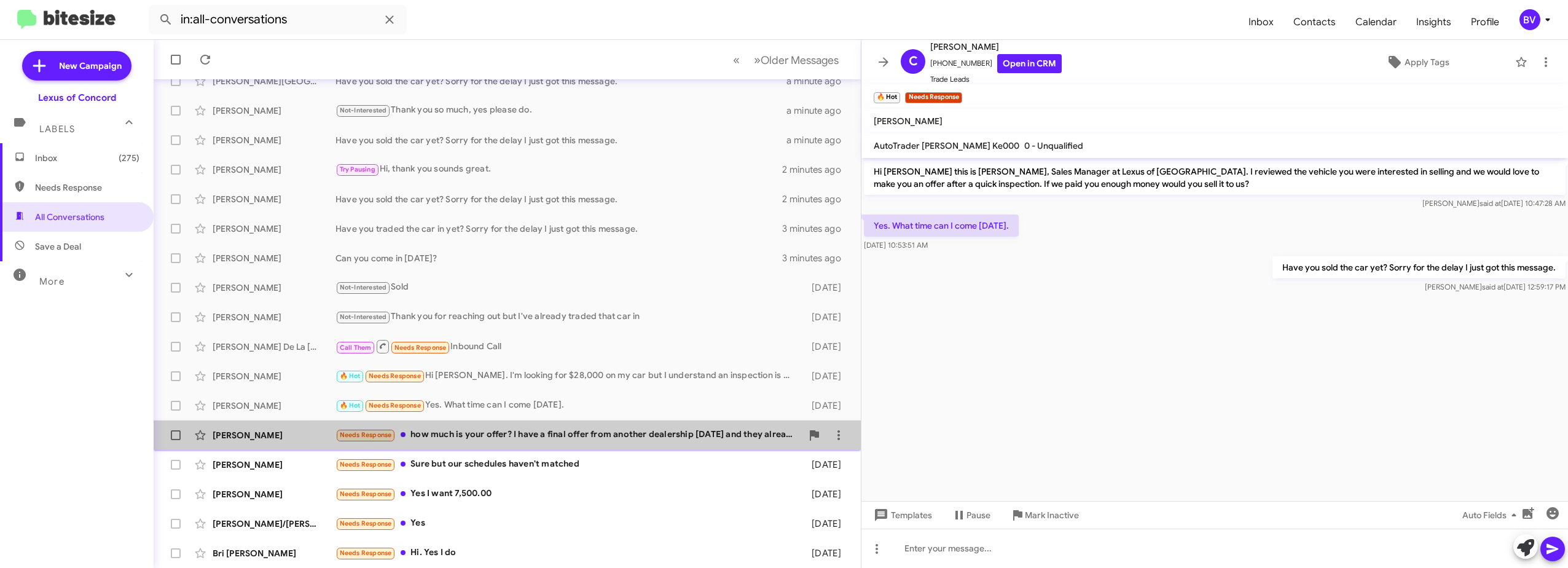
click at [646, 441] on div "Needs Response how much is your offer? I have a final offer from another dealer…" at bounding box center [568, 434] width 466 height 14
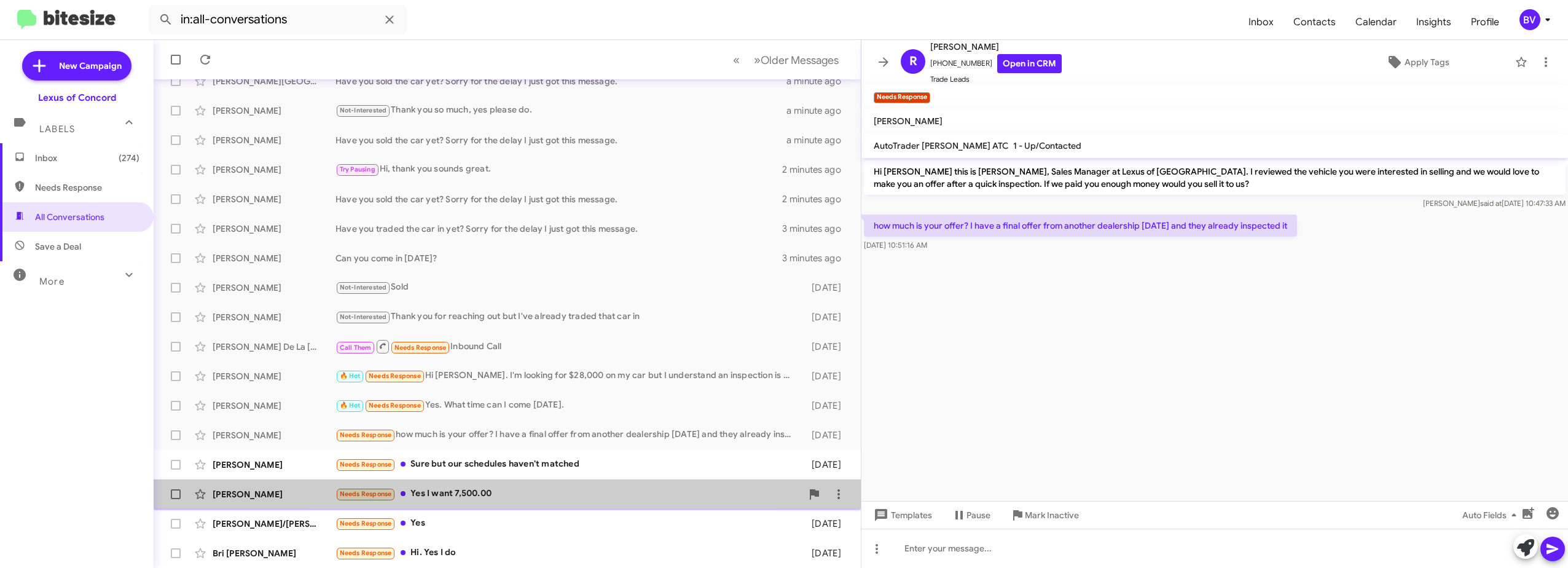
click at [527, 490] on div "Needs Response Yes I want 7,500.00" at bounding box center [568, 493] width 466 height 14
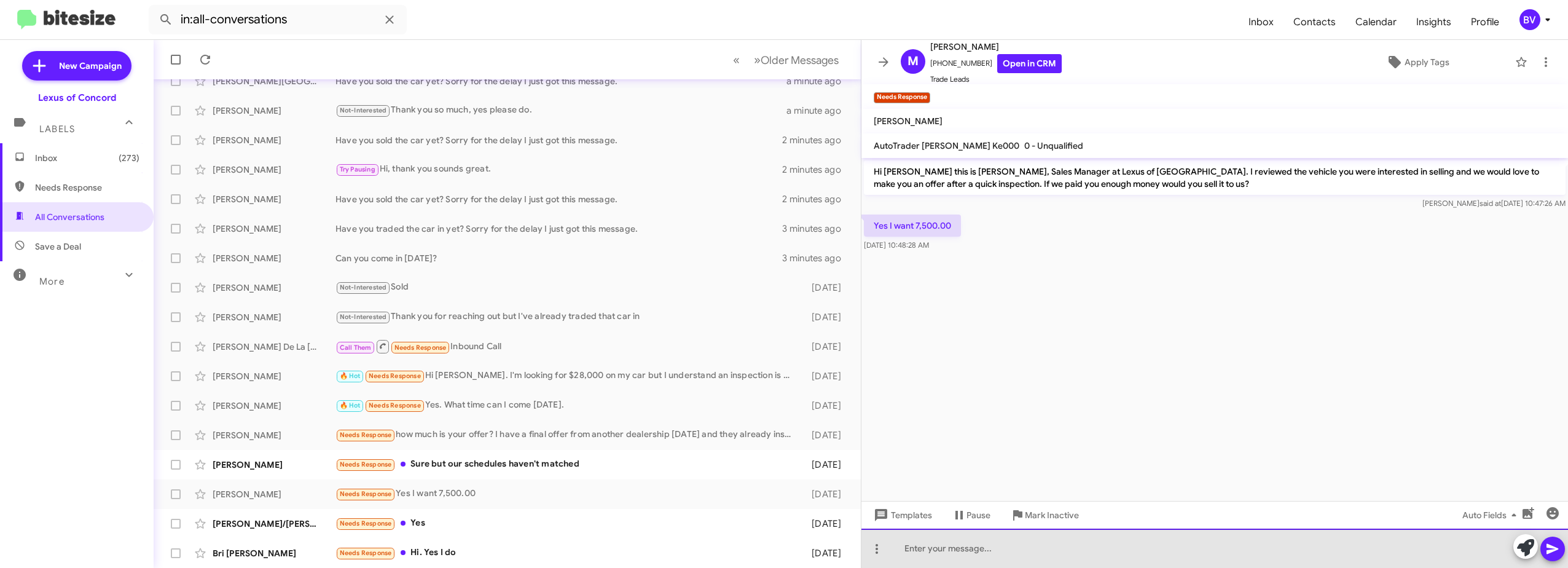
click at [964, 550] on div at bounding box center [1215, 548] width 707 height 40
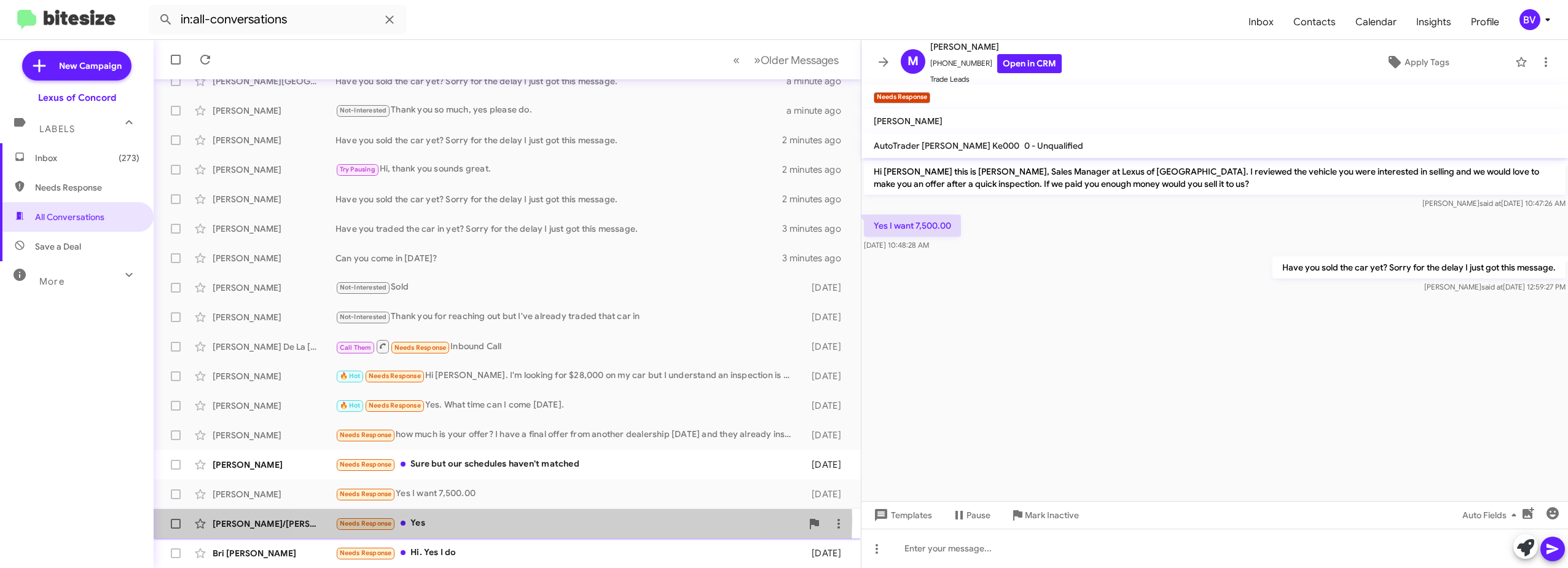
click at [494, 520] on div "Needs Response Yes" at bounding box center [568, 523] width 466 height 14
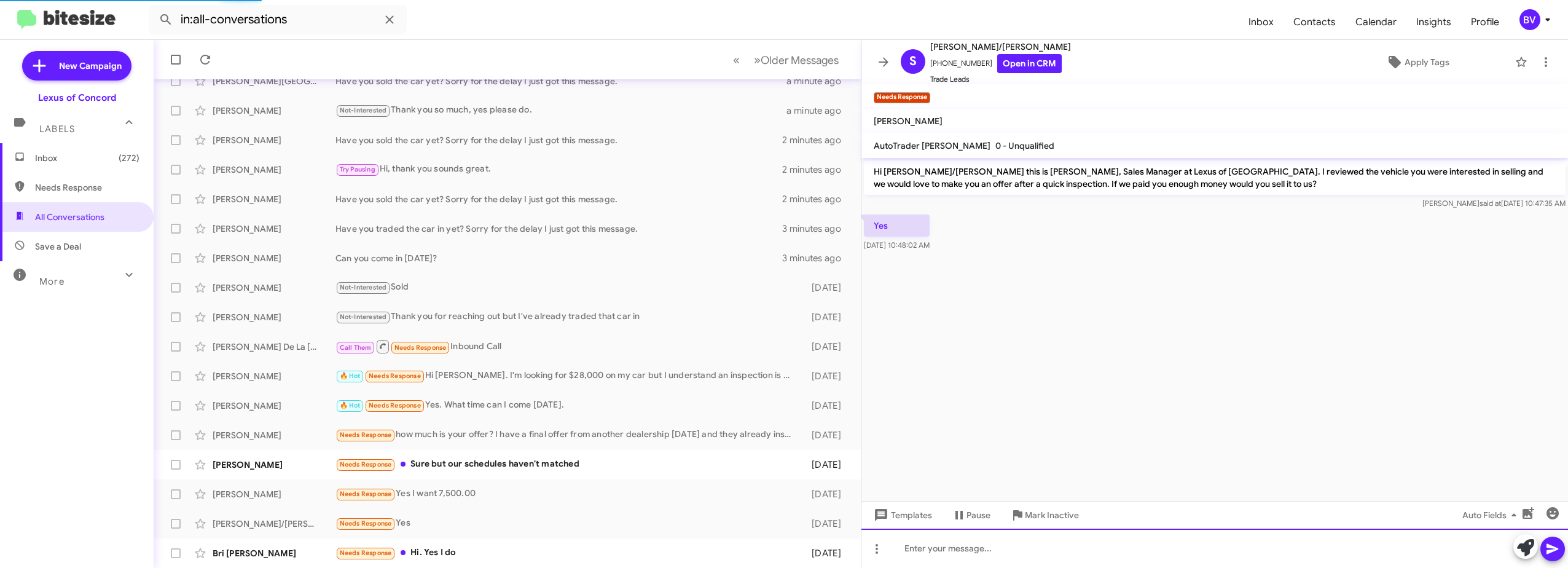
click at [962, 554] on div at bounding box center [1215, 548] width 707 height 40
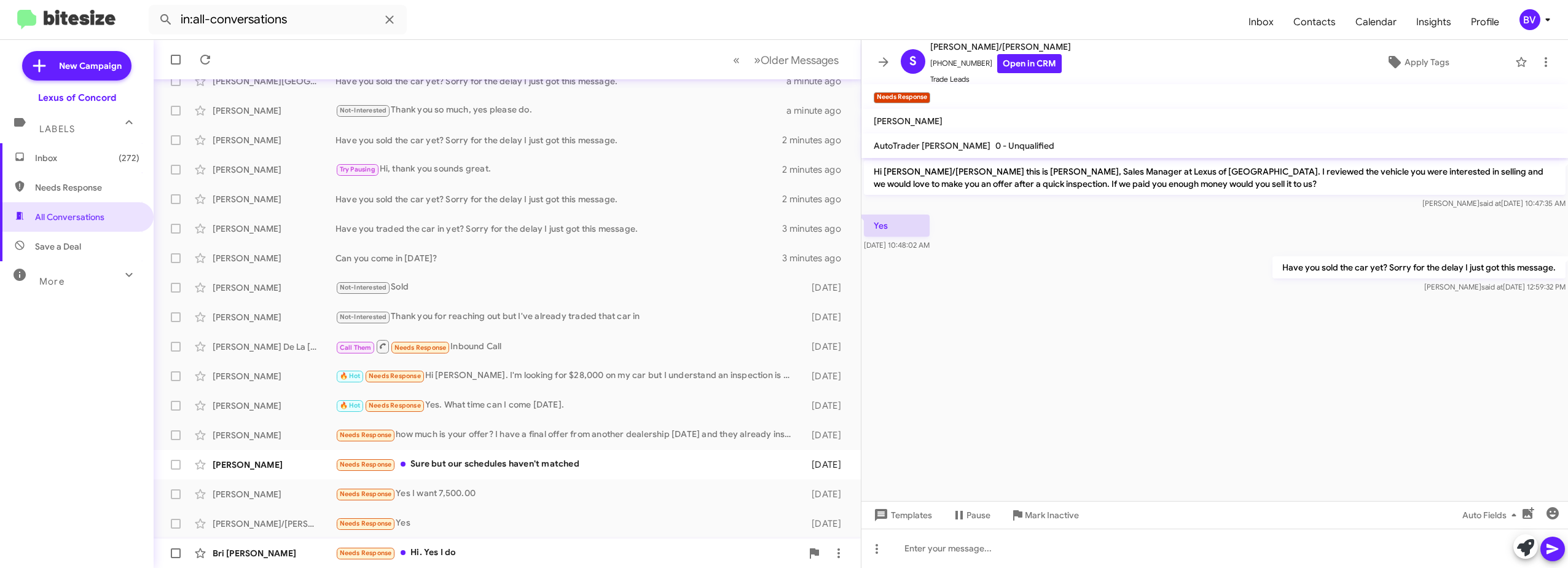
click at [446, 547] on div "Needs Response Hi. Yes I do" at bounding box center [568, 552] width 466 height 14
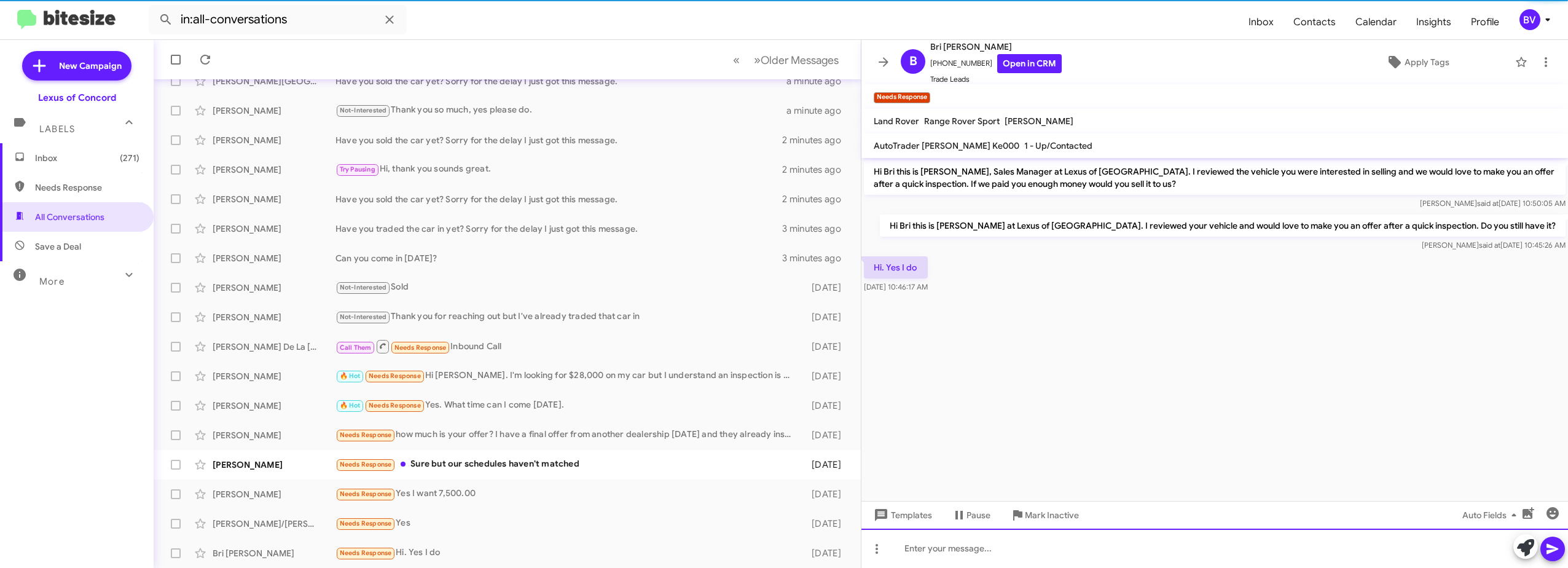
click at [950, 557] on div at bounding box center [1215, 548] width 707 height 40
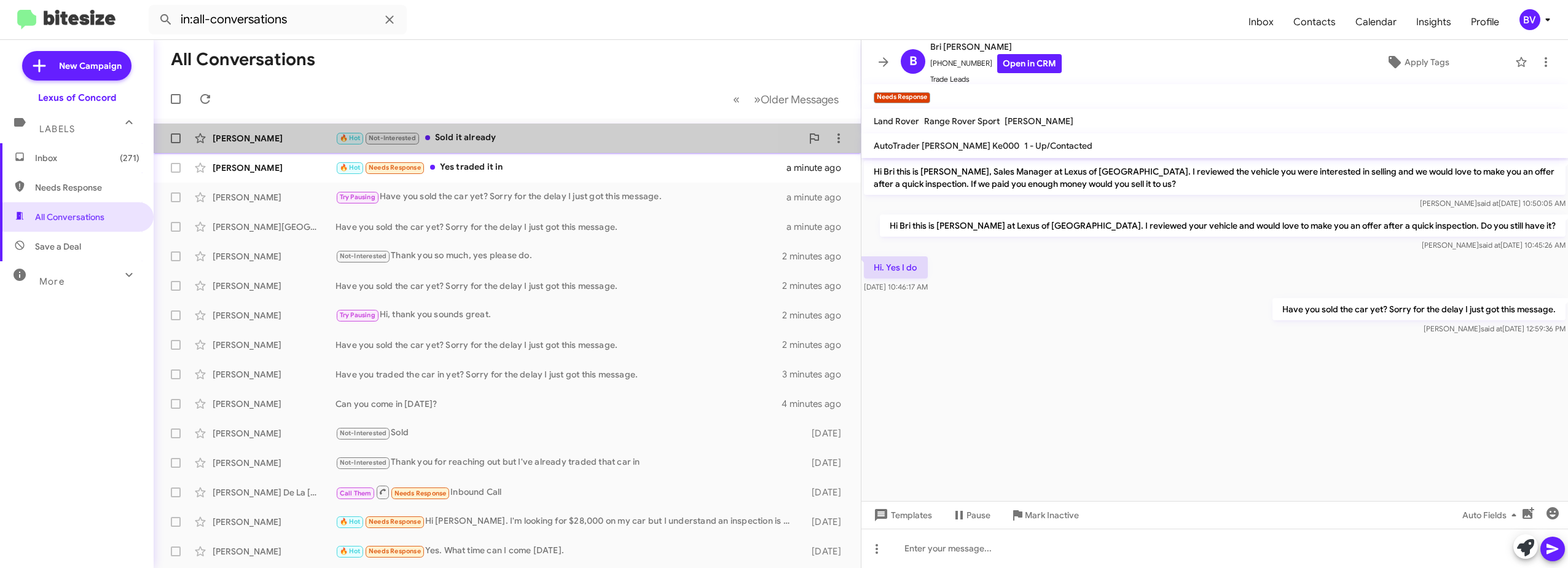
click at [516, 140] on div "🔥 Hot Not-Interested Sold it already" at bounding box center [568, 138] width 466 height 14
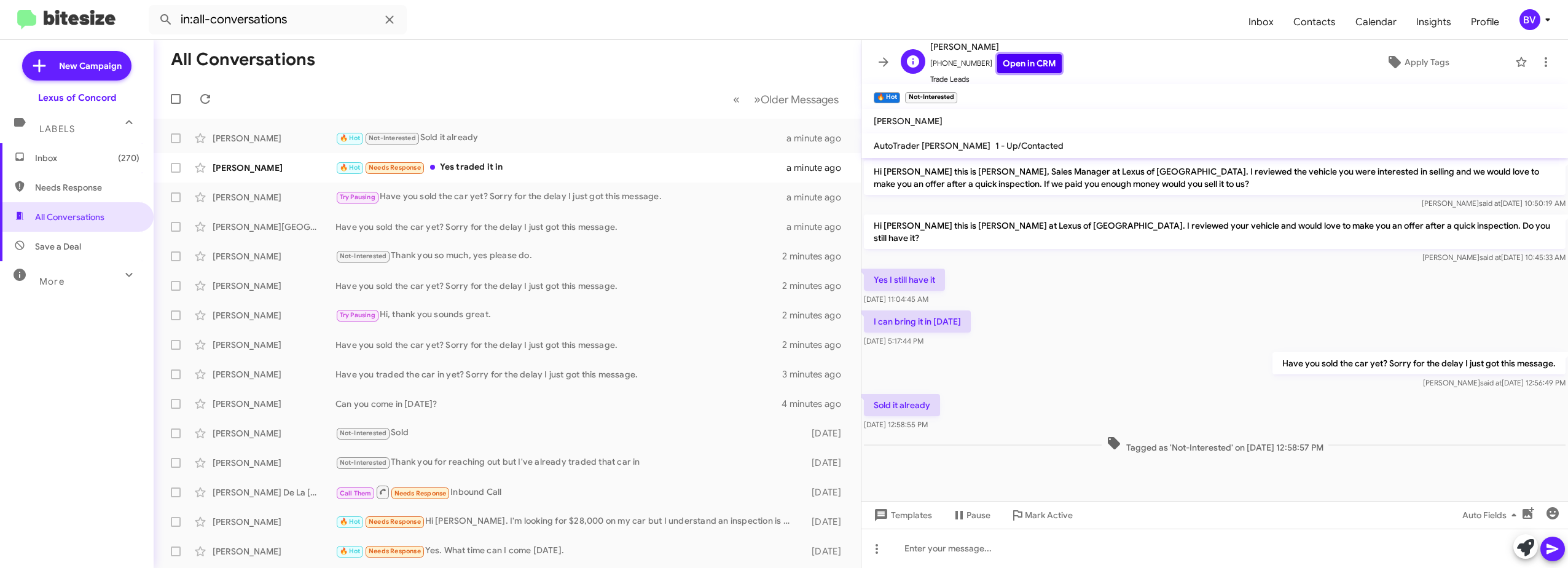
click at [1001, 57] on link "Open in CRM" at bounding box center [1029, 63] width 64 height 19
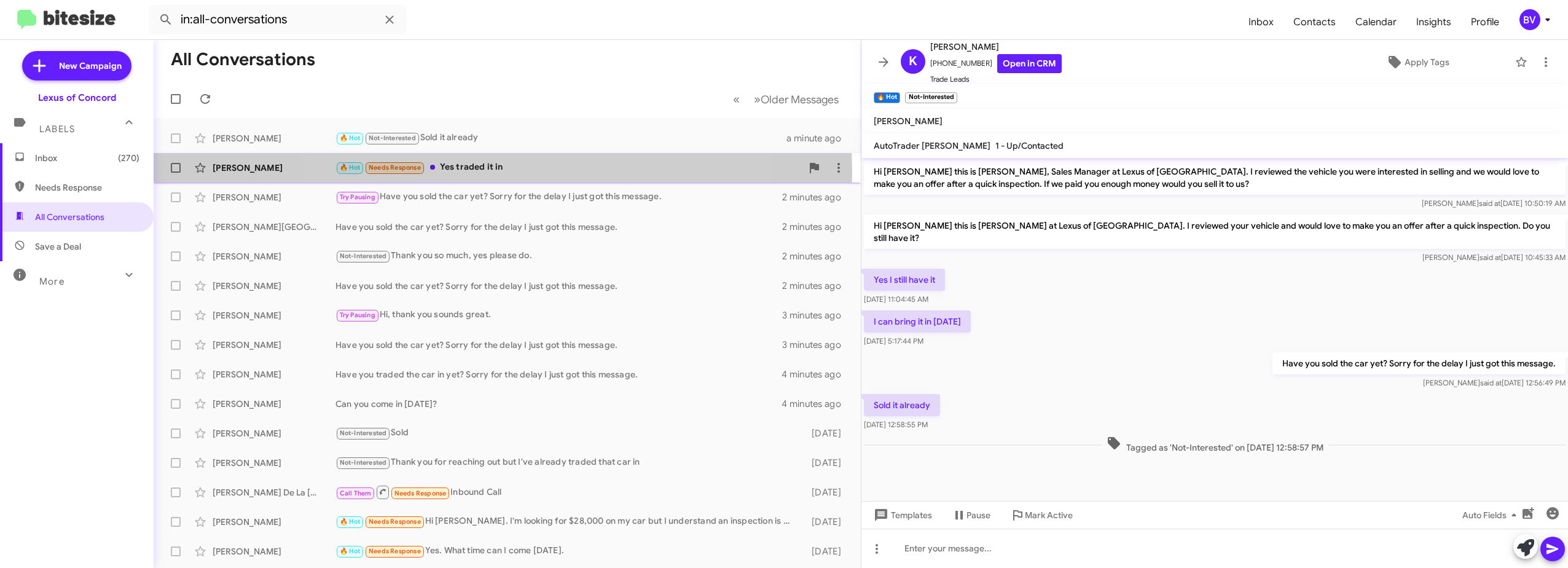
click at [499, 172] on div "🔥 Hot Needs Response Yes traded it in" at bounding box center [568, 167] width 466 height 14
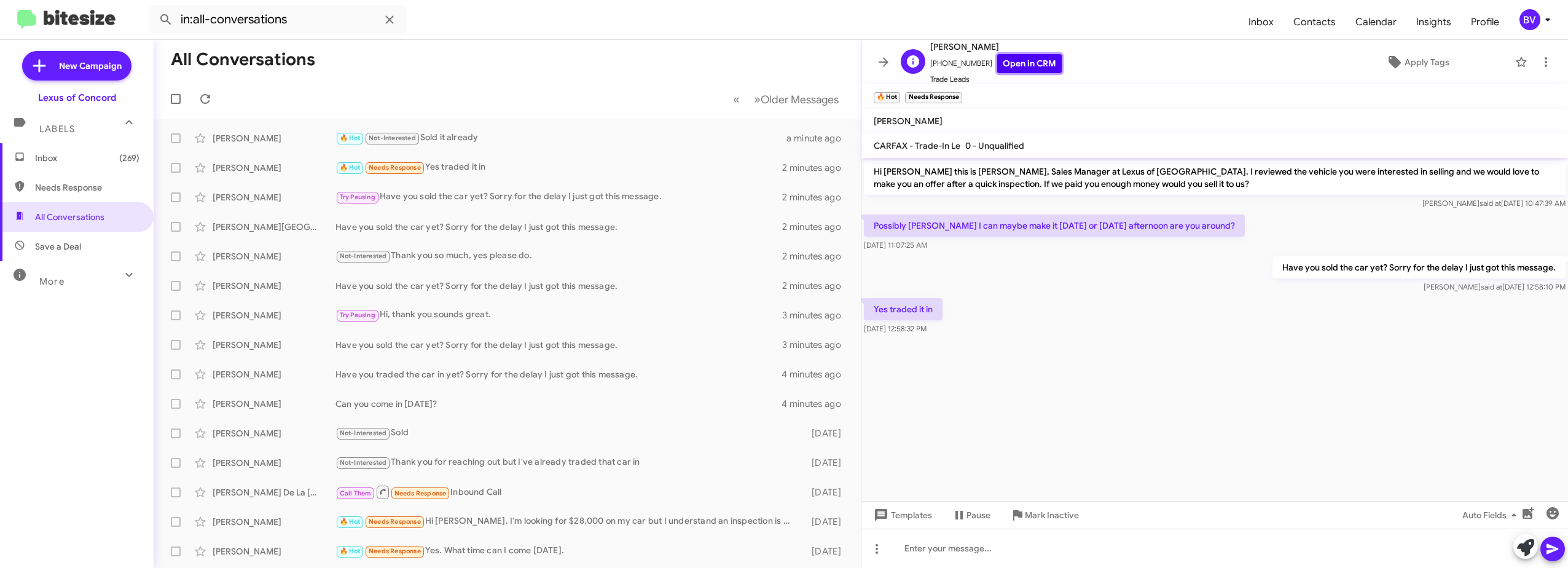
click at [1006, 59] on link "Open in CRM" at bounding box center [1029, 63] width 64 height 19
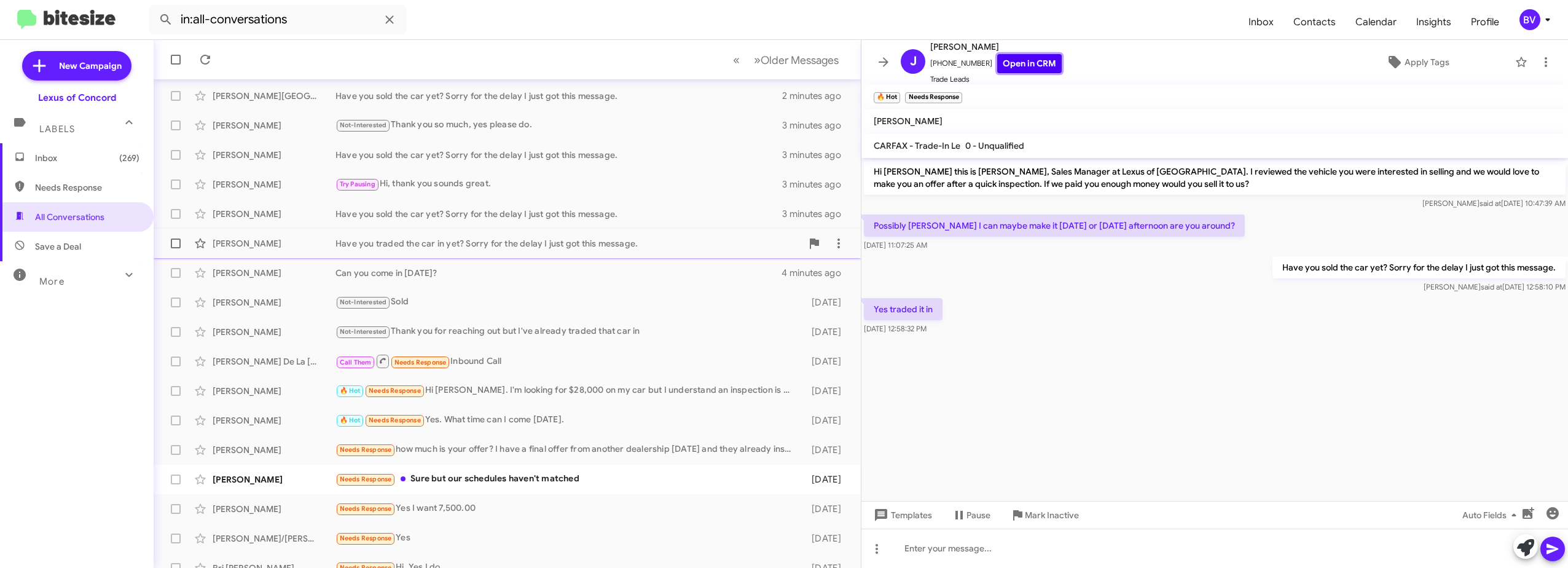
scroll to position [146, 0]
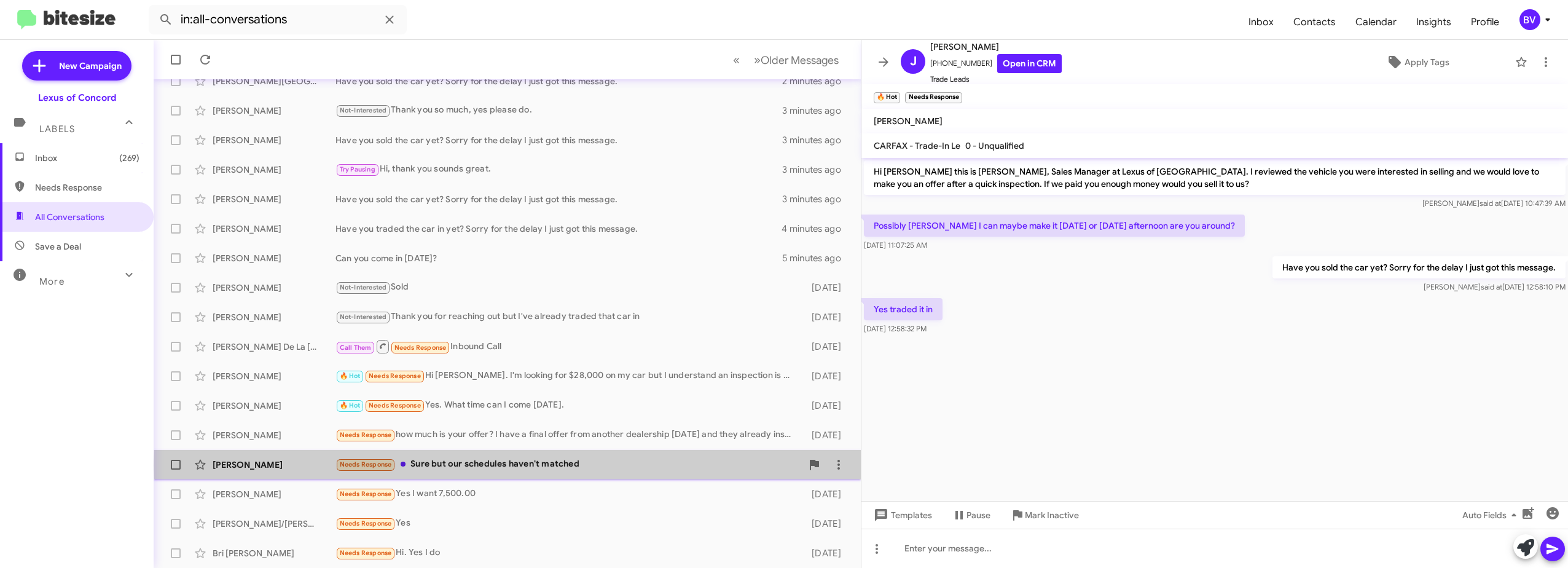
click at [564, 465] on div "Needs Response Sure but our schedules haven't matched" at bounding box center [568, 463] width 466 height 14
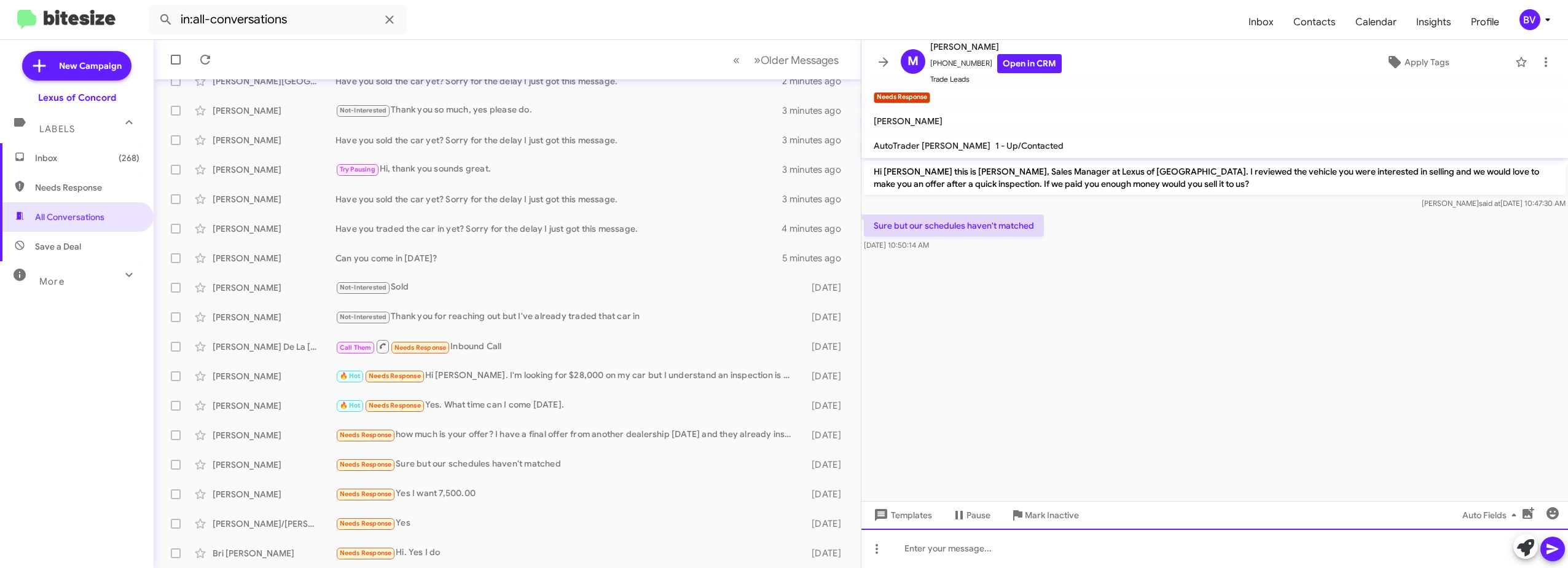
click at [941, 548] on div at bounding box center [1215, 548] width 707 height 40
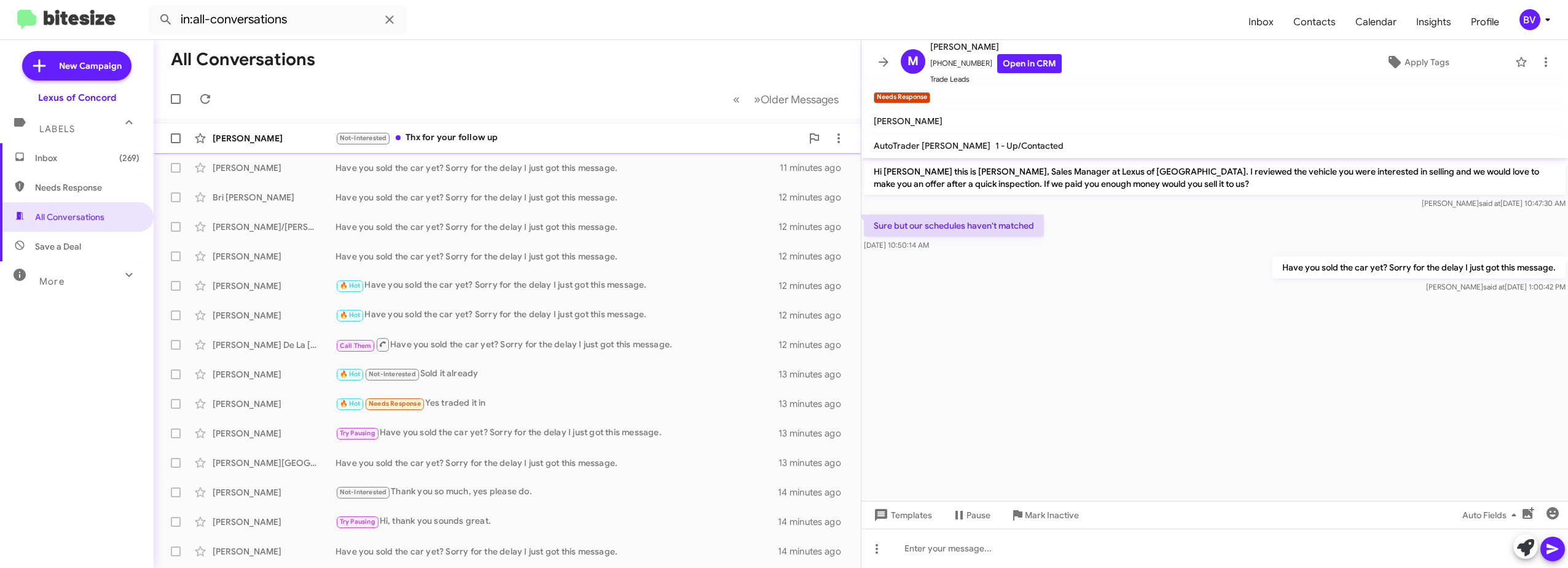
click at [508, 137] on div "Not-Interested Thx for your follow up" at bounding box center [568, 138] width 466 height 14
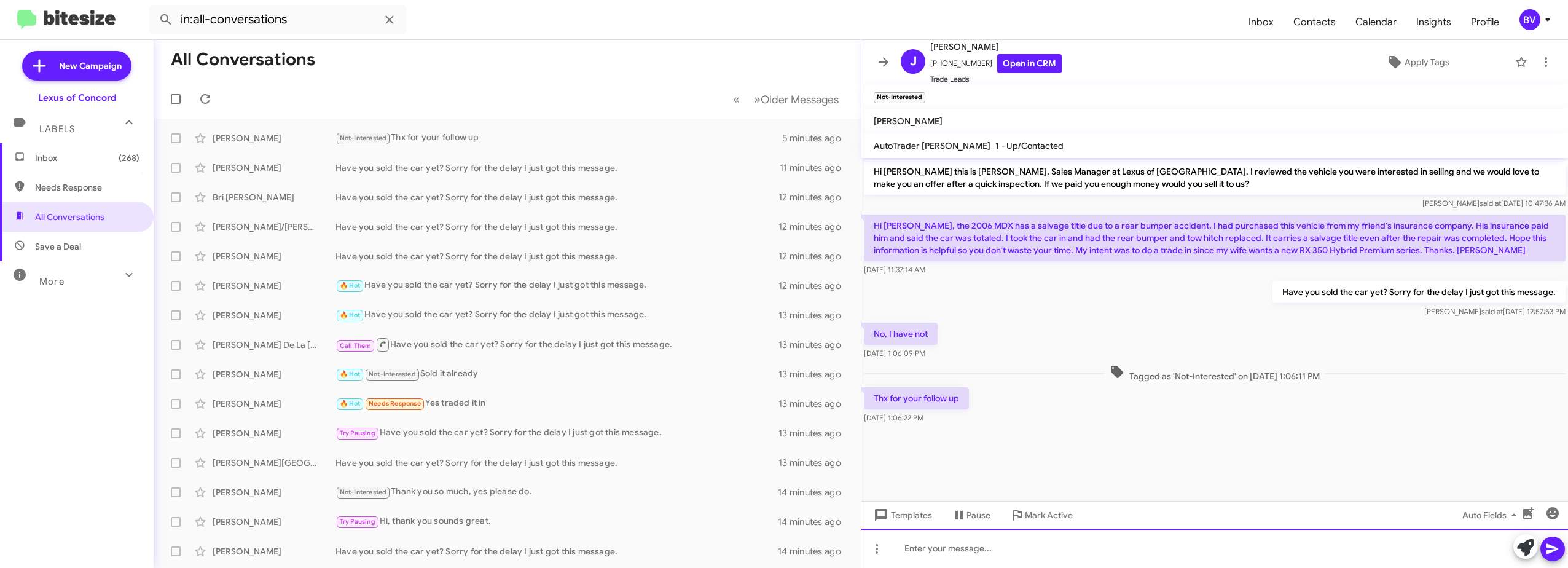
click at [974, 554] on div at bounding box center [1215, 548] width 707 height 40
